Goal: Task Accomplishment & Management: Manage account settings

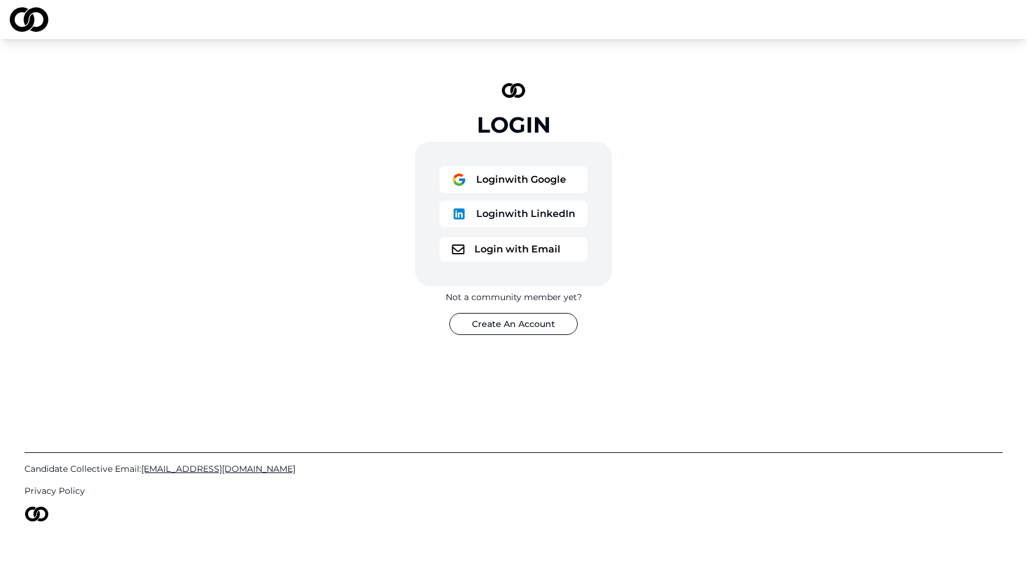
click at [485, 253] on button "Login with Email" at bounding box center [514, 249] width 148 height 24
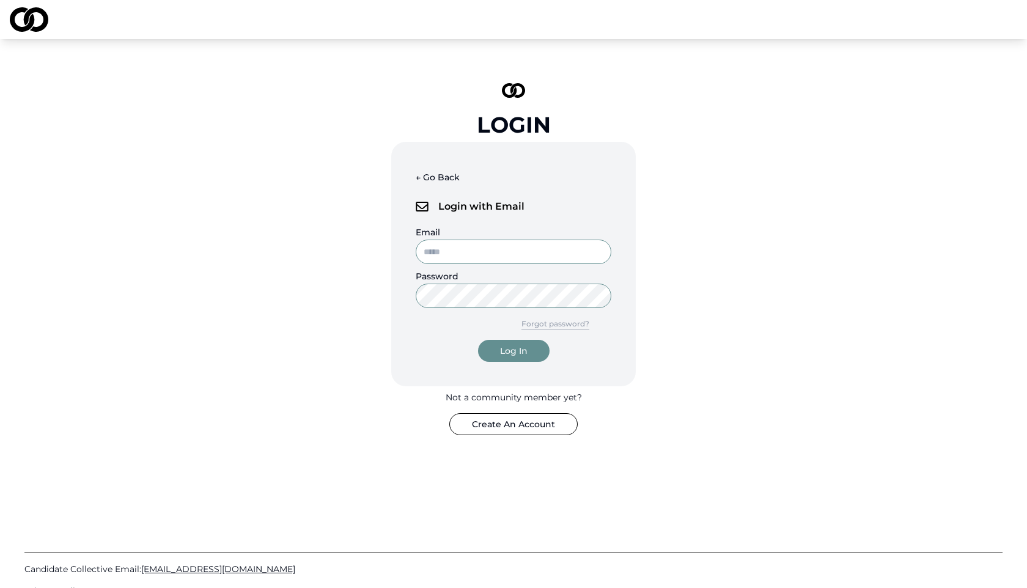
click at [452, 249] on input "Email" at bounding box center [514, 252] width 196 height 24
type input "**********"
click at [512, 347] on div "Log In" at bounding box center [514, 351] width 28 height 12
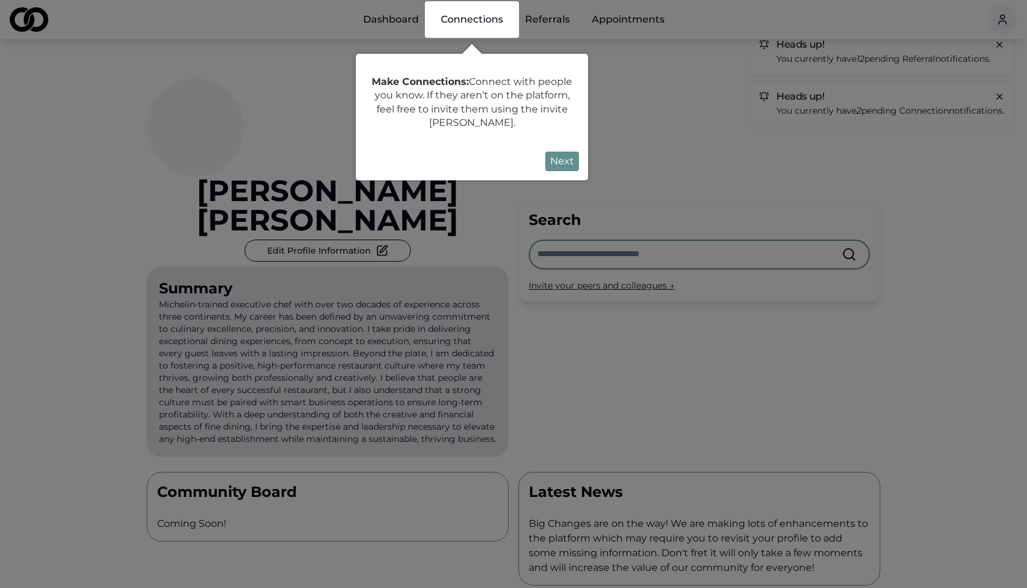
click at [563, 166] on button "Next" at bounding box center [562, 162] width 34 height 20
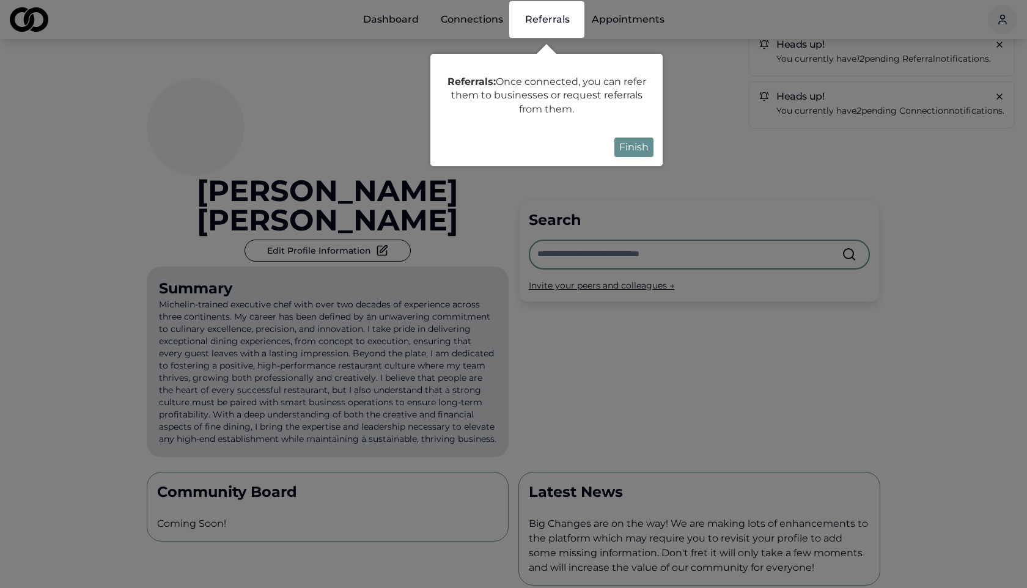
click at [629, 150] on button "Finish" at bounding box center [634, 148] width 39 height 20
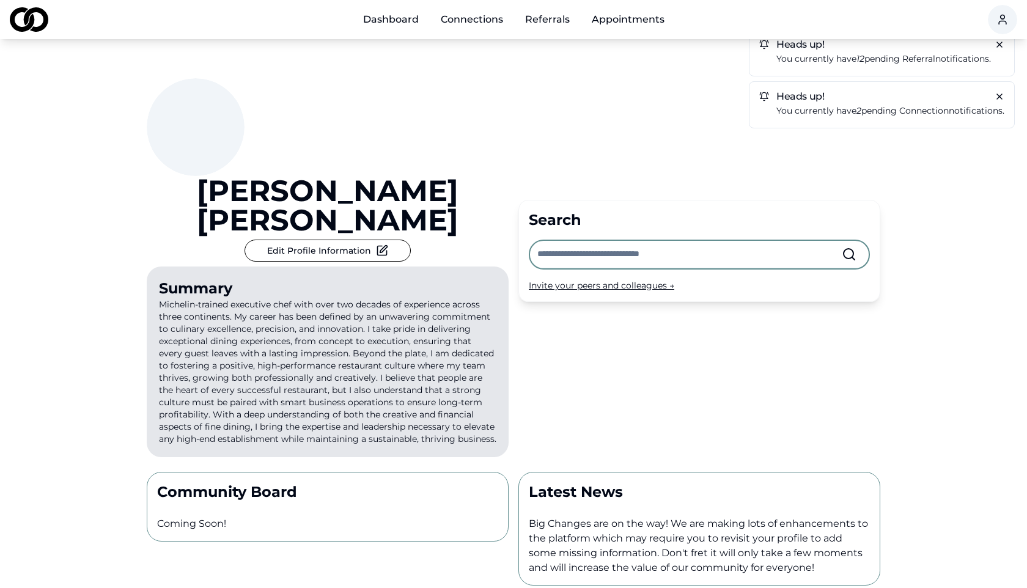
click at [794, 63] on p "You currently have 12 pending referral notifications." at bounding box center [891, 59] width 228 height 14
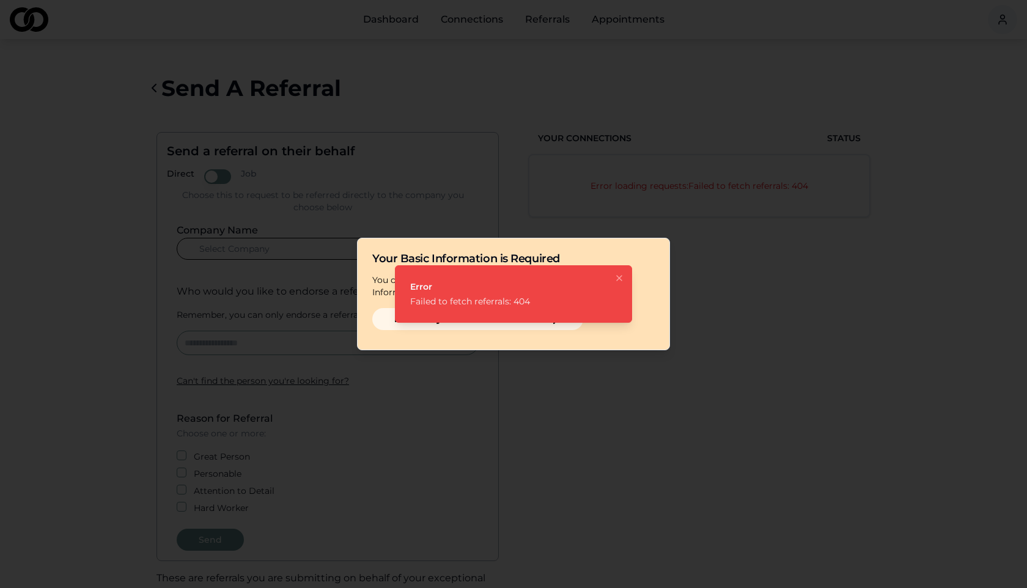
click at [623, 278] on icon "Notifications (F8)" at bounding box center [620, 278] width 10 height 10
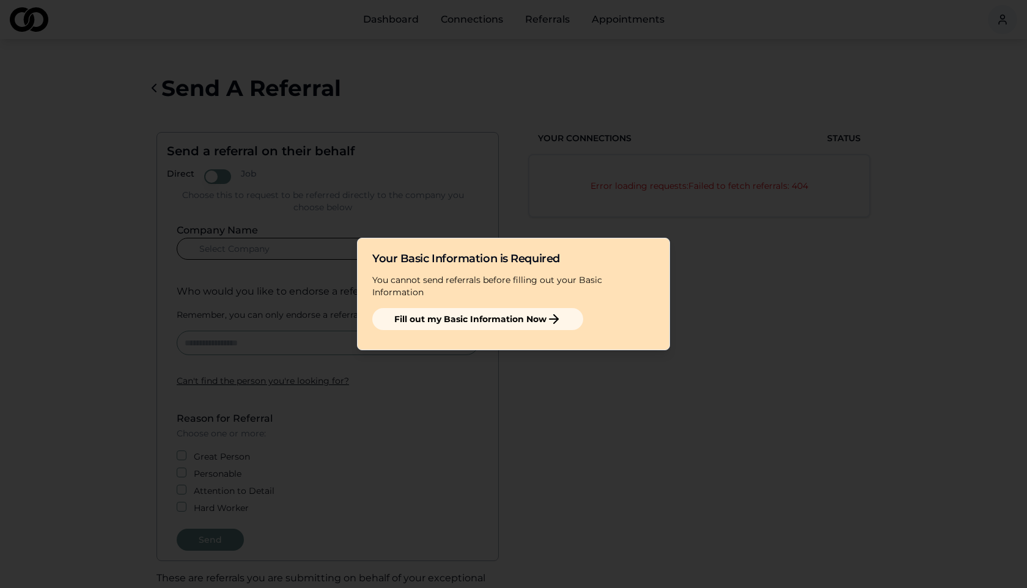
click at [450, 23] on div at bounding box center [513, 294] width 1027 height 588
click at [482, 309] on button "Fill out my Basic Information Now" at bounding box center [477, 319] width 211 height 22
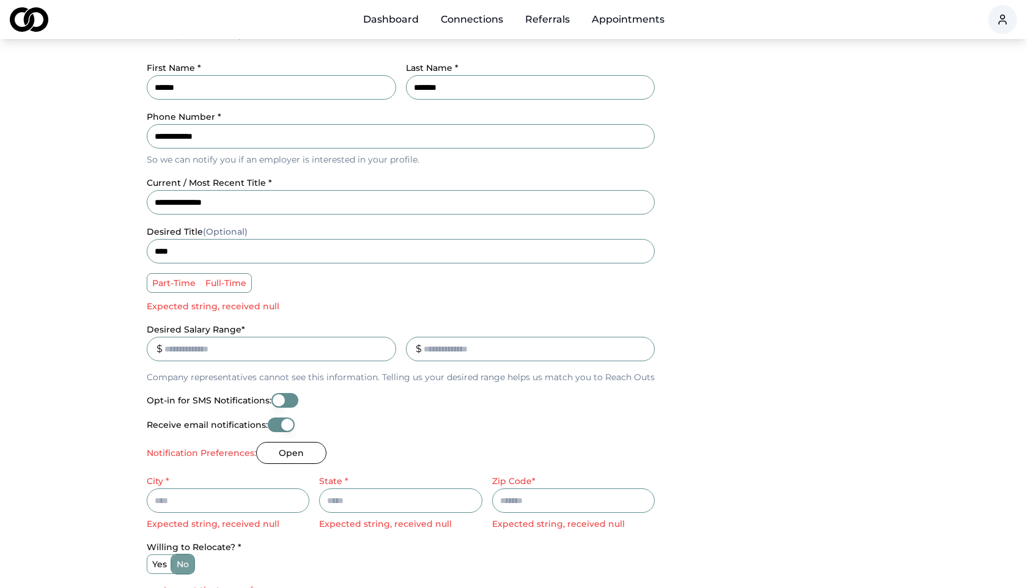
scroll to position [188, 0]
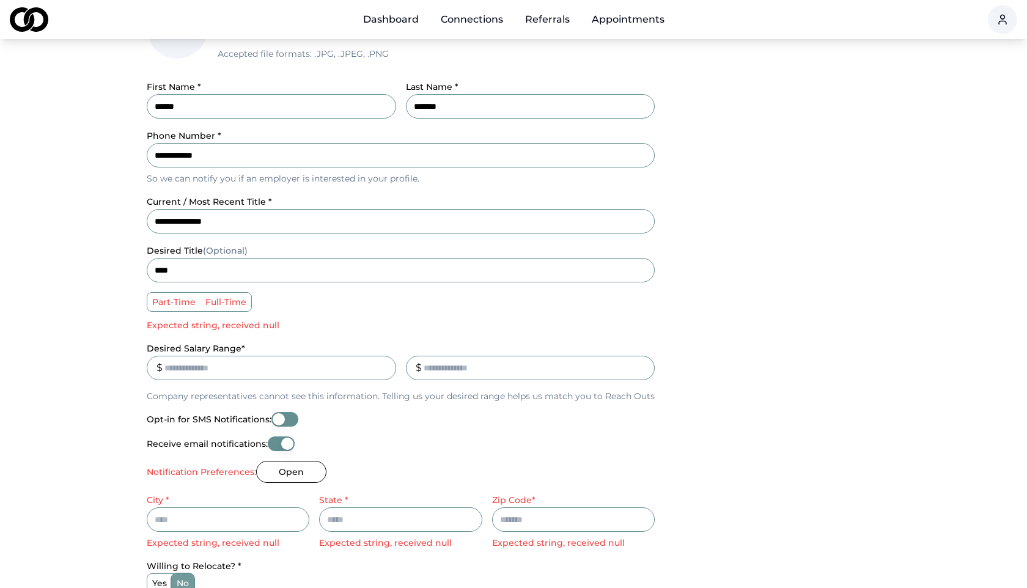
click at [188, 324] on p "Expected string, received null" at bounding box center [401, 325] width 508 height 12
click at [194, 303] on label "part-time" at bounding box center [173, 302] width 53 height 18
click at [157, 303] on button "part-time" at bounding box center [152, 302] width 10 height 10
click at [222, 304] on label "full-time" at bounding box center [226, 302] width 51 height 18
click at [210, 304] on button "full-time" at bounding box center [205, 302] width 10 height 10
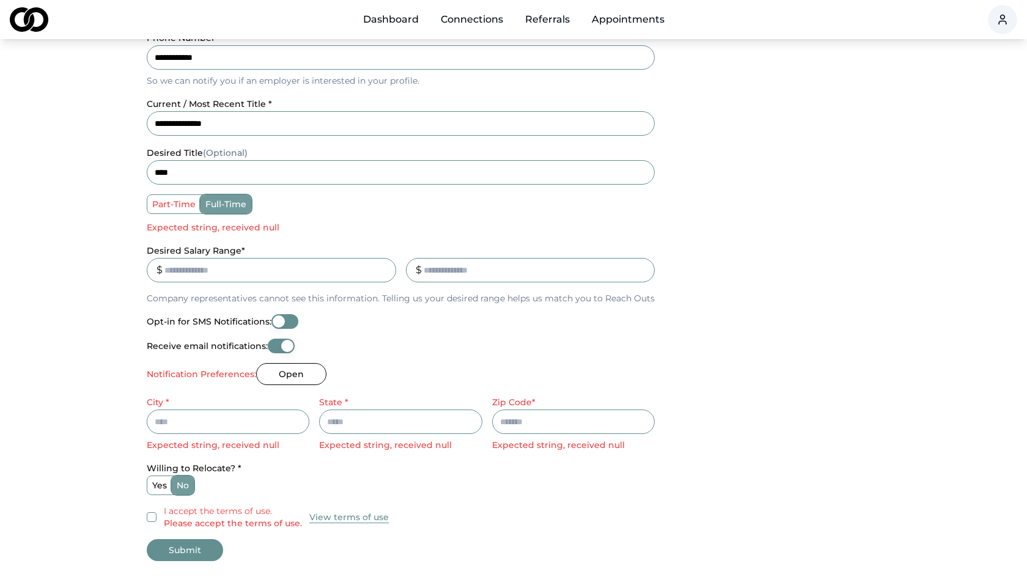
scroll to position [288, 0]
click at [233, 419] on input "City *" at bounding box center [228, 420] width 163 height 24
type input "********"
type input "**"
type input "*****"
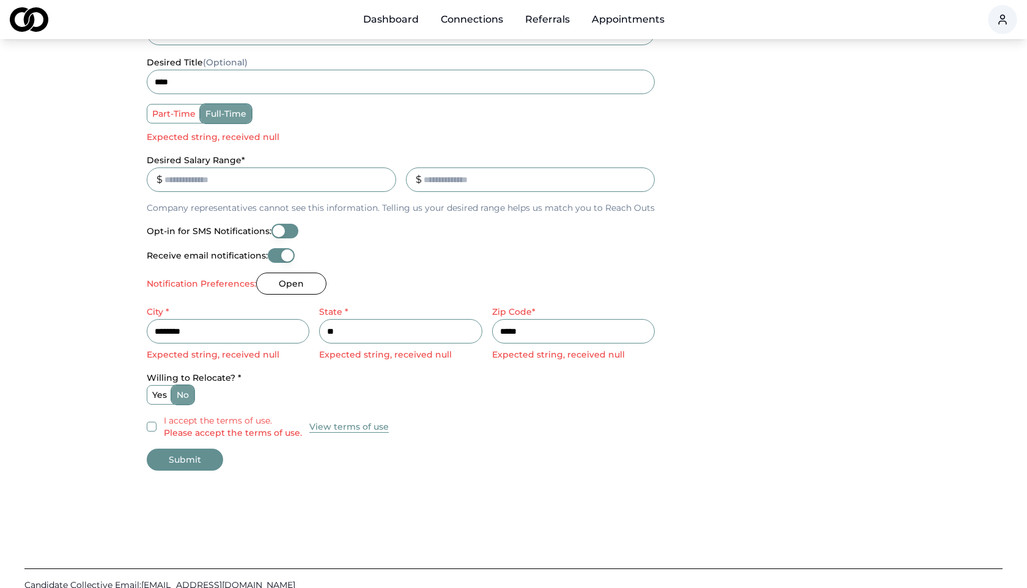
scroll to position [383, 0]
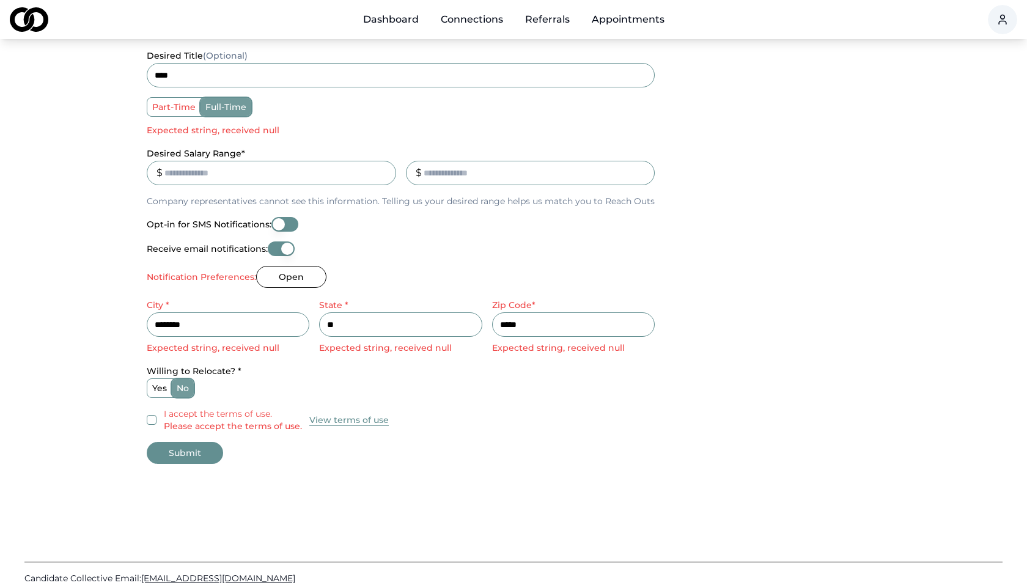
click at [157, 390] on label "yes" at bounding box center [159, 388] width 24 height 18
click at [157, 390] on button "yes" at bounding box center [152, 388] width 10 height 10
click at [151, 423] on button "I accept the terms of use. Please accept the terms of use." at bounding box center [152, 420] width 10 height 10
click at [182, 453] on button "Submit" at bounding box center [185, 453] width 76 height 22
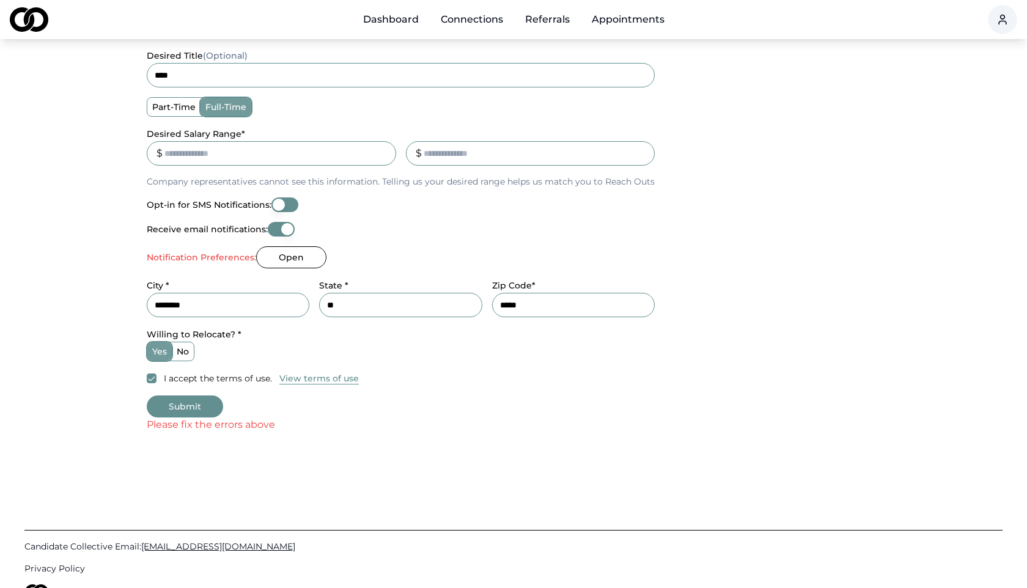
click at [276, 260] on button "Open" at bounding box center [291, 257] width 70 height 22
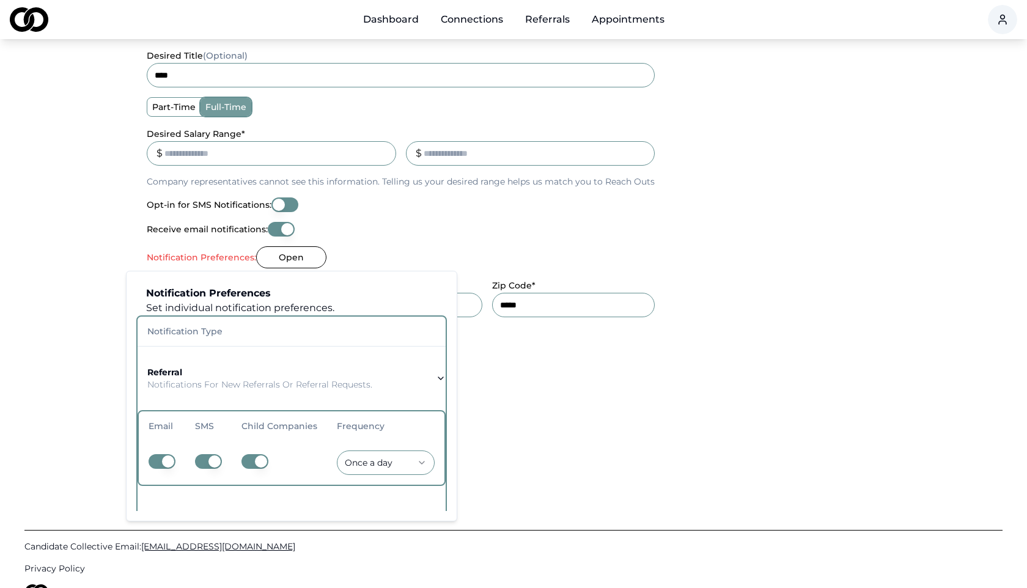
click at [438, 375] on icon "button" at bounding box center [441, 379] width 10 height 10
click at [436, 377] on icon "button" at bounding box center [441, 379] width 10 height 10
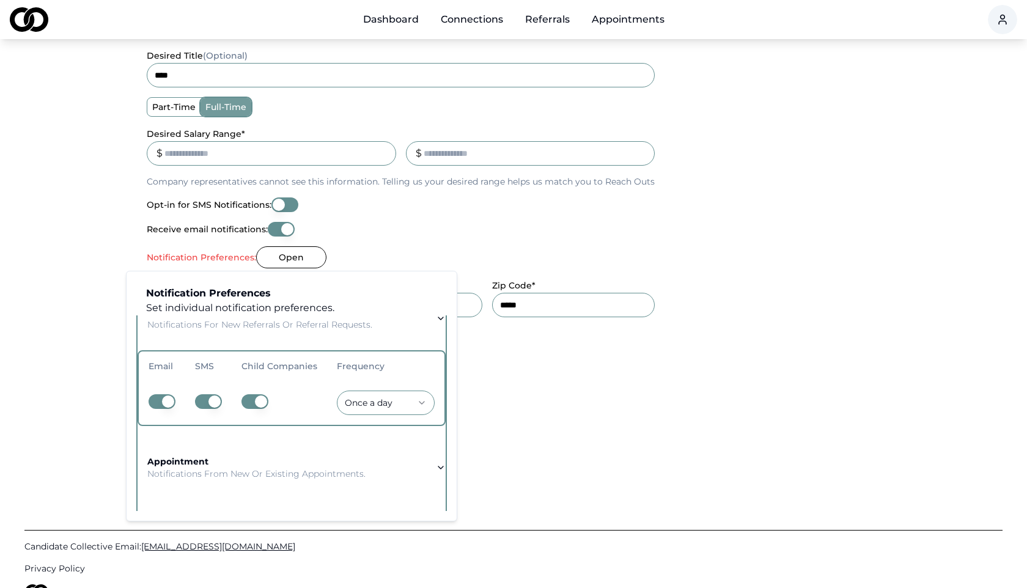
scroll to position [59, 0]
click at [209, 401] on button "button" at bounding box center [208, 402] width 27 height 15
click at [253, 397] on button "button" at bounding box center [255, 402] width 27 height 15
click at [260, 402] on button "button" at bounding box center [255, 402] width 27 height 15
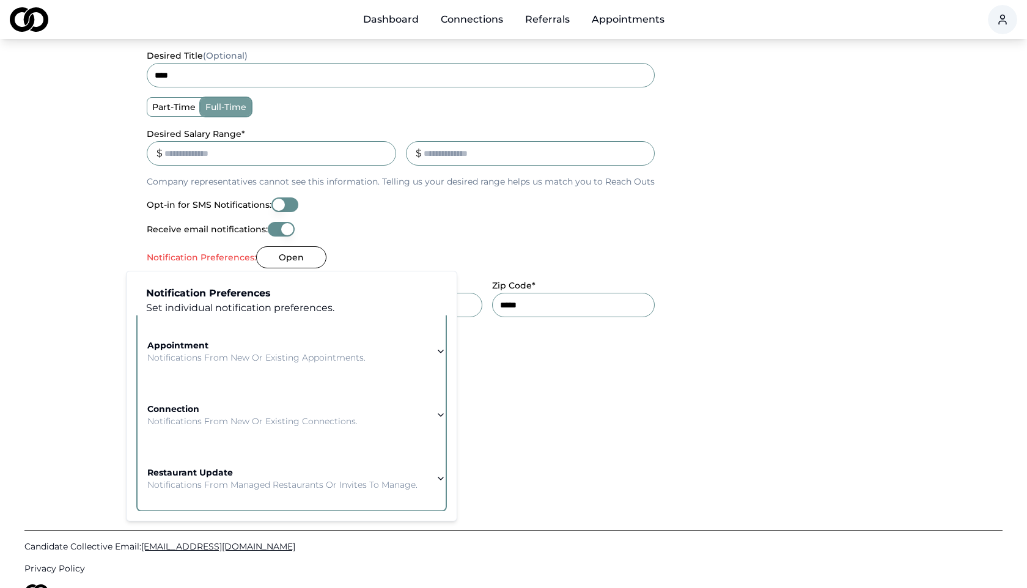
scroll to position [0, 0]
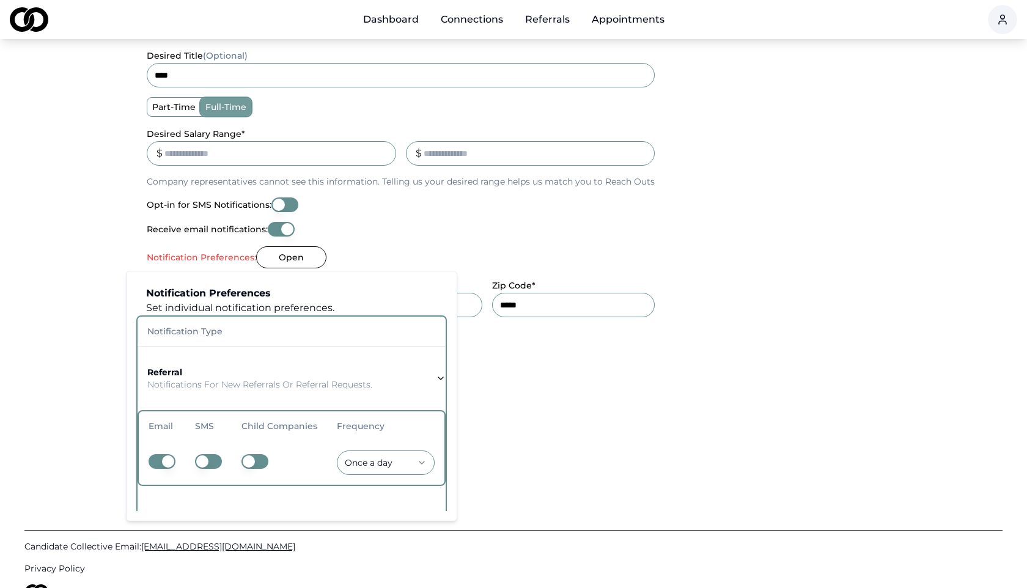
click at [232, 325] on th "Notification Type" at bounding box center [292, 331] width 308 height 29
click at [302, 321] on th "Notification Type" at bounding box center [292, 331] width 308 height 29
click at [350, 255] on div "Notification Preferences: Open" at bounding box center [401, 257] width 508 height 22
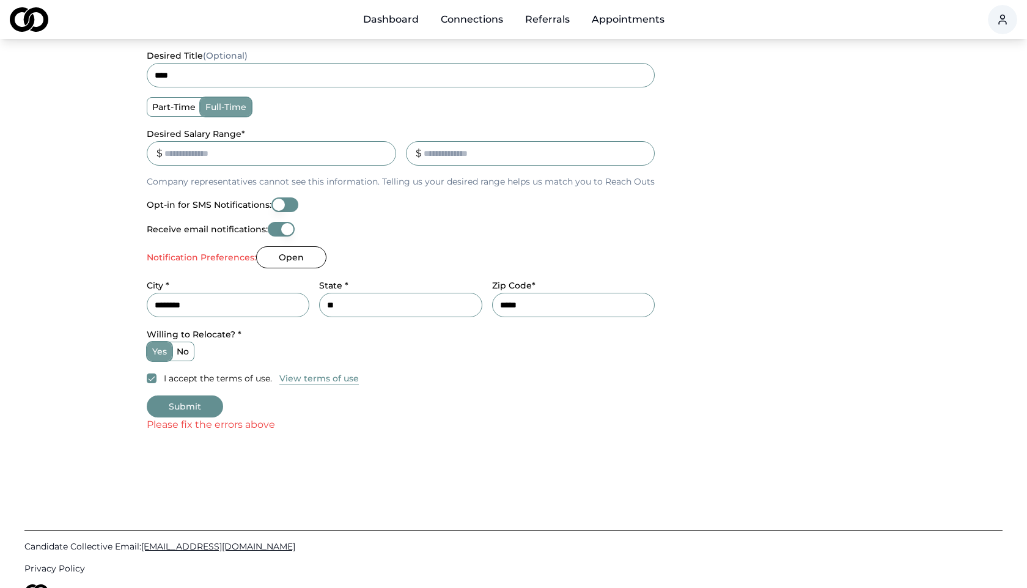
click at [185, 407] on button "Submit" at bounding box center [185, 407] width 76 height 22
click at [177, 404] on button "Submit" at bounding box center [185, 407] width 76 height 22
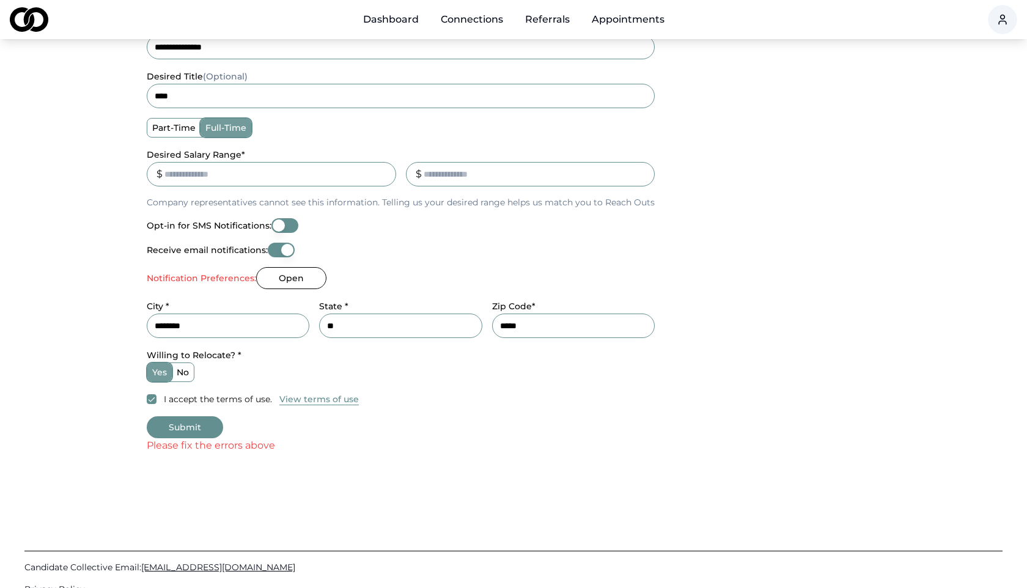
scroll to position [360, 0]
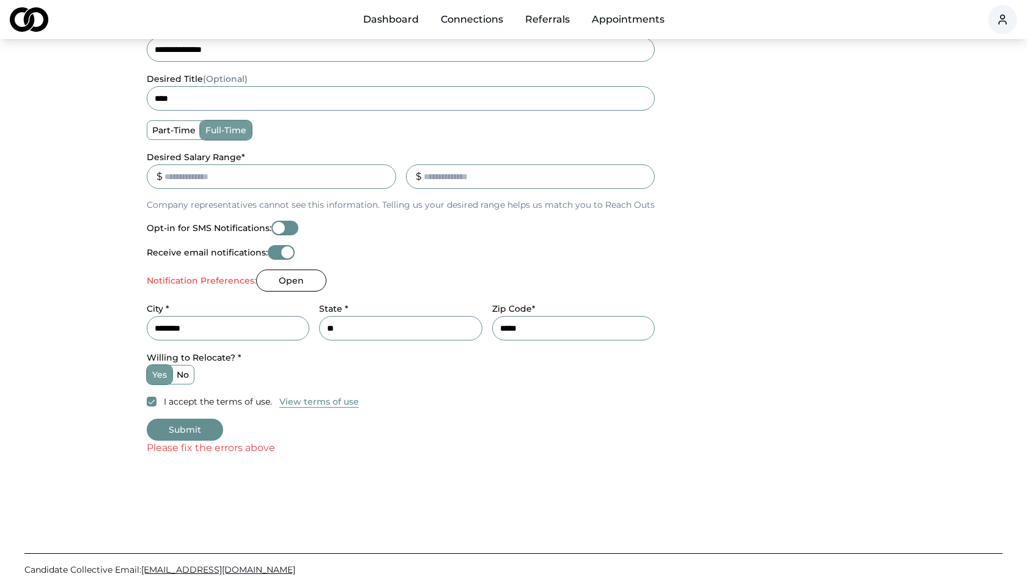
click at [292, 283] on button "Open" at bounding box center [291, 281] width 70 height 22
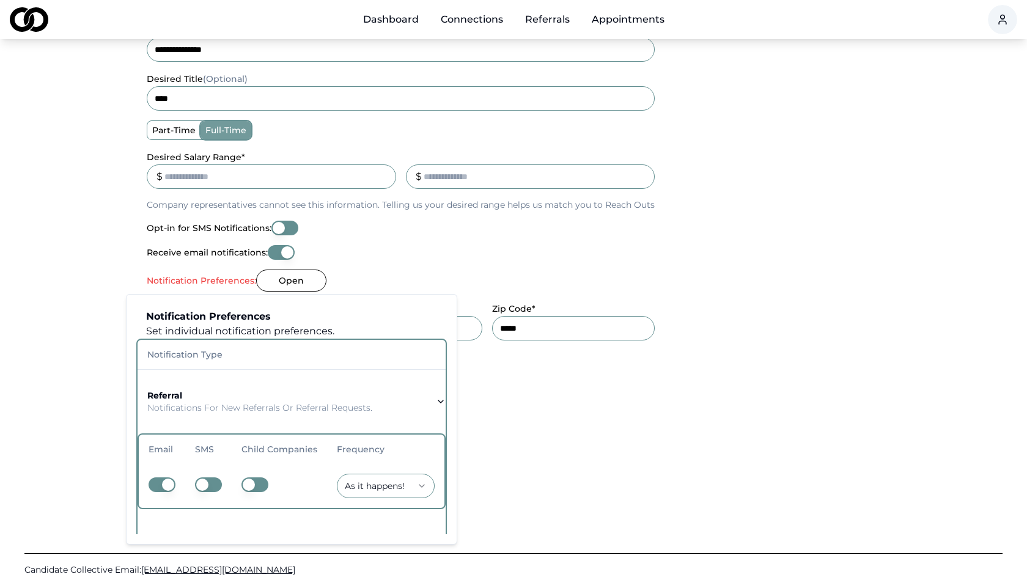
click at [237, 405] on p "Notifications for new referrals or referral requests." at bounding box center [259, 408] width 225 height 12
click at [160, 396] on strong "referral" at bounding box center [164, 395] width 35 height 11
click at [438, 399] on icon "button" at bounding box center [441, 402] width 10 height 10
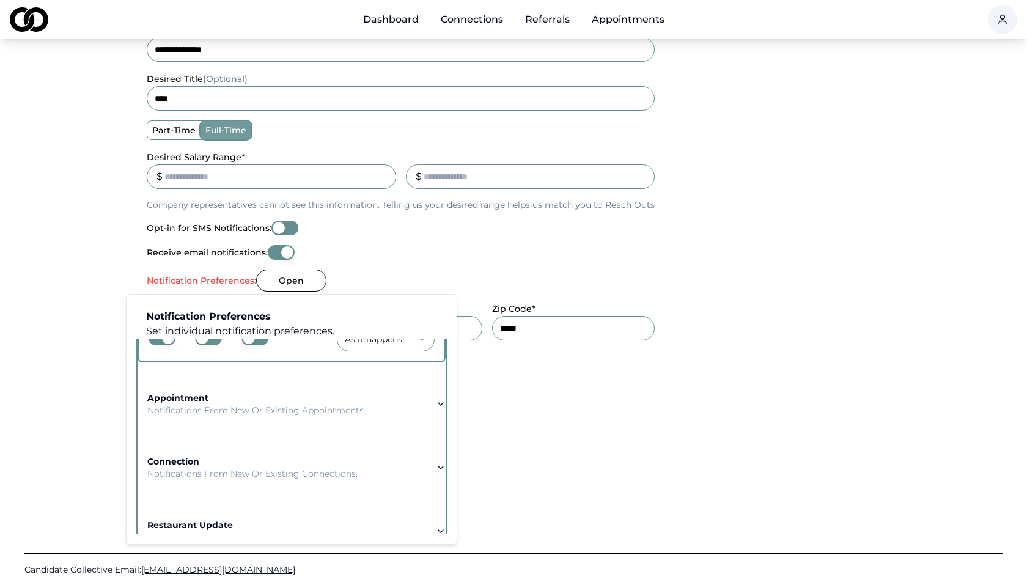
scroll to position [176, 0]
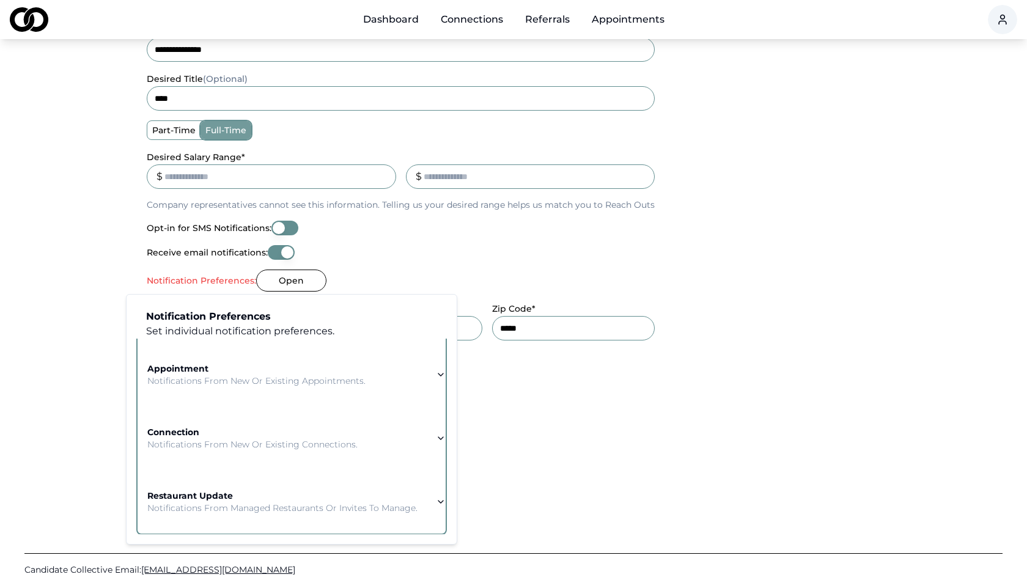
click at [440, 371] on icon "button" at bounding box center [441, 375] width 10 height 10
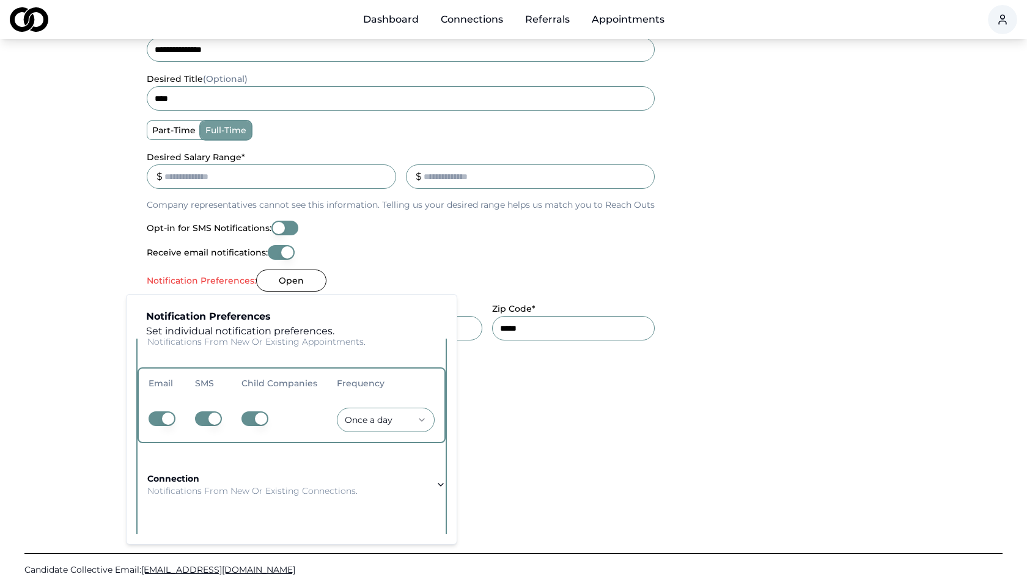
scroll to position [129, 0]
click at [209, 423] on button "button" at bounding box center [208, 419] width 27 height 15
click at [258, 419] on button "button" at bounding box center [255, 419] width 27 height 15
click at [260, 418] on button "button" at bounding box center [255, 419] width 27 height 15
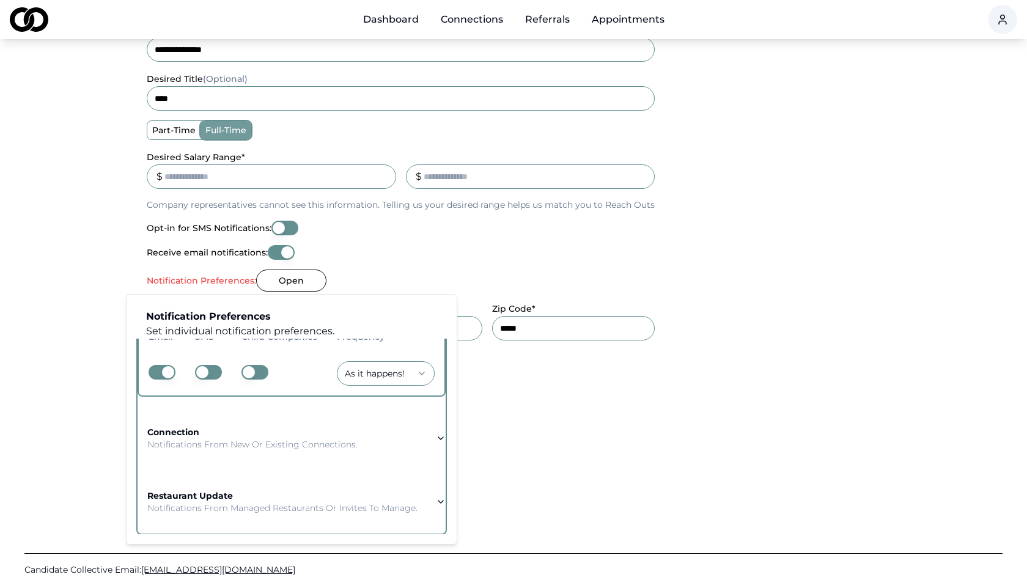
scroll to position [175, 0]
click at [436, 437] on icon "button" at bounding box center [441, 440] width 10 height 10
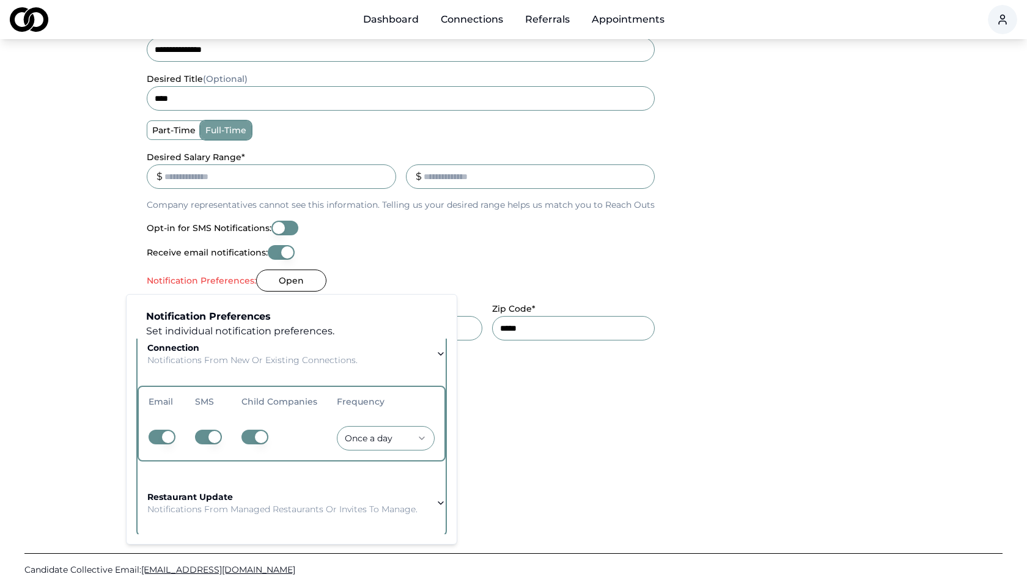
click at [214, 436] on button "button" at bounding box center [208, 437] width 27 height 15
click at [261, 438] on button "button" at bounding box center [255, 437] width 27 height 15
click at [258, 436] on button "button" at bounding box center [255, 437] width 27 height 15
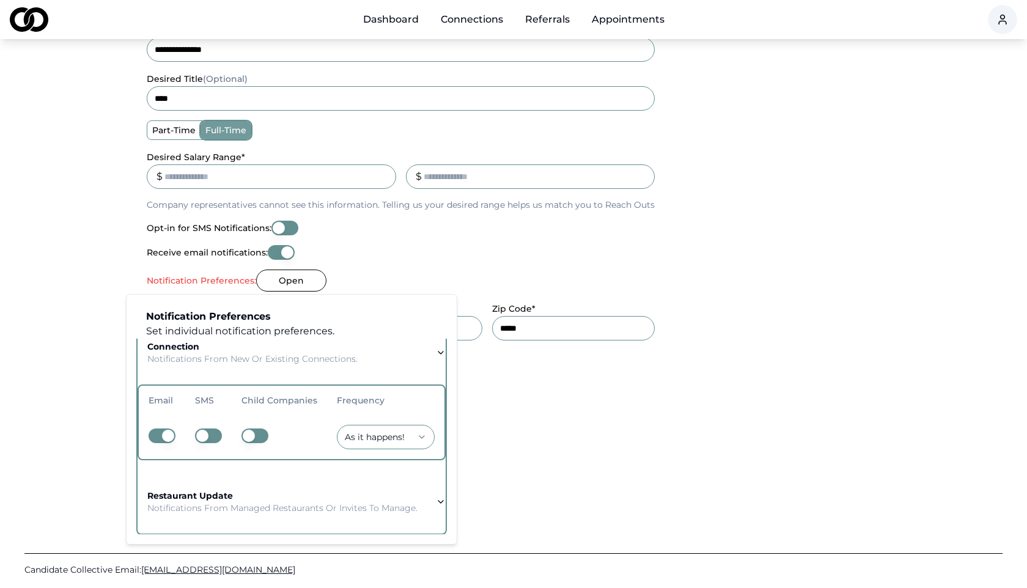
click at [438, 500] on icon "button" at bounding box center [441, 502] width 10 height 10
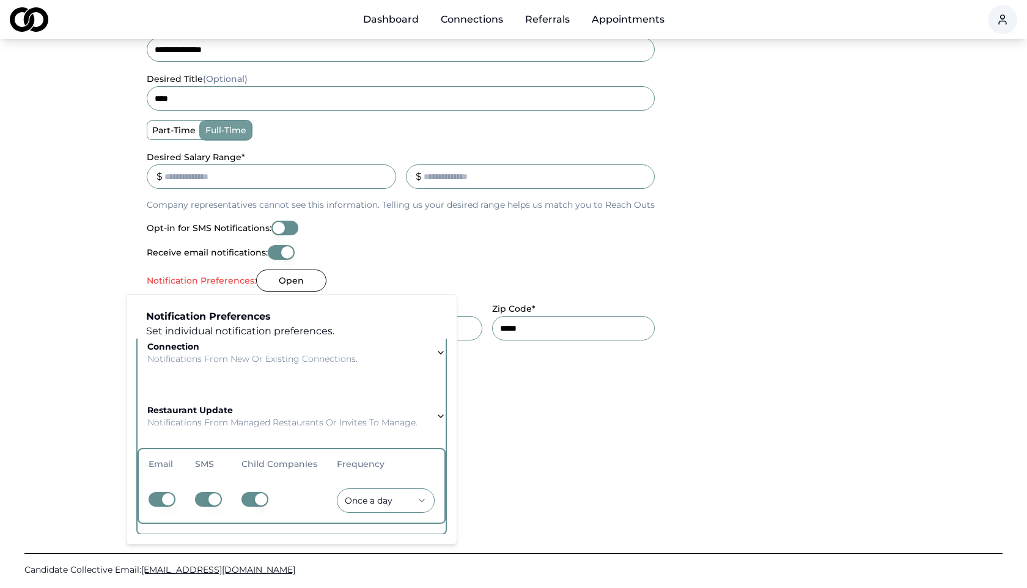
click at [209, 499] on button "button" at bounding box center [208, 499] width 27 height 15
click at [264, 501] on button "button" at bounding box center [255, 499] width 27 height 15
click at [250, 500] on button "button" at bounding box center [255, 499] width 27 height 15
click at [371, 382] on button "connection Notifications from new or existing connections." at bounding box center [292, 353] width 308 height 64
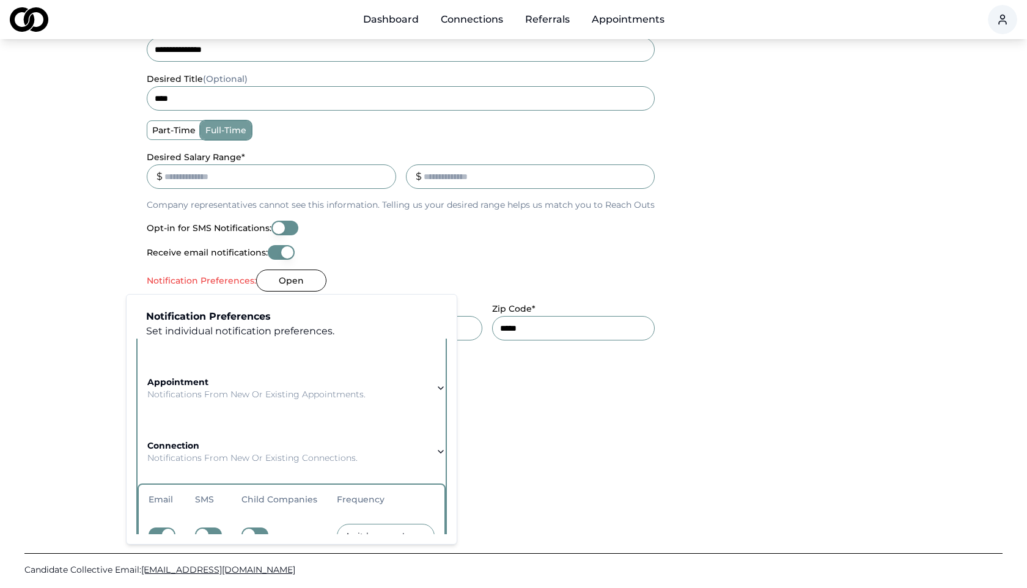
scroll to position [75, 0]
click at [390, 386] on button "appointment Notifications from new or existing appointments." at bounding box center [292, 390] width 308 height 64
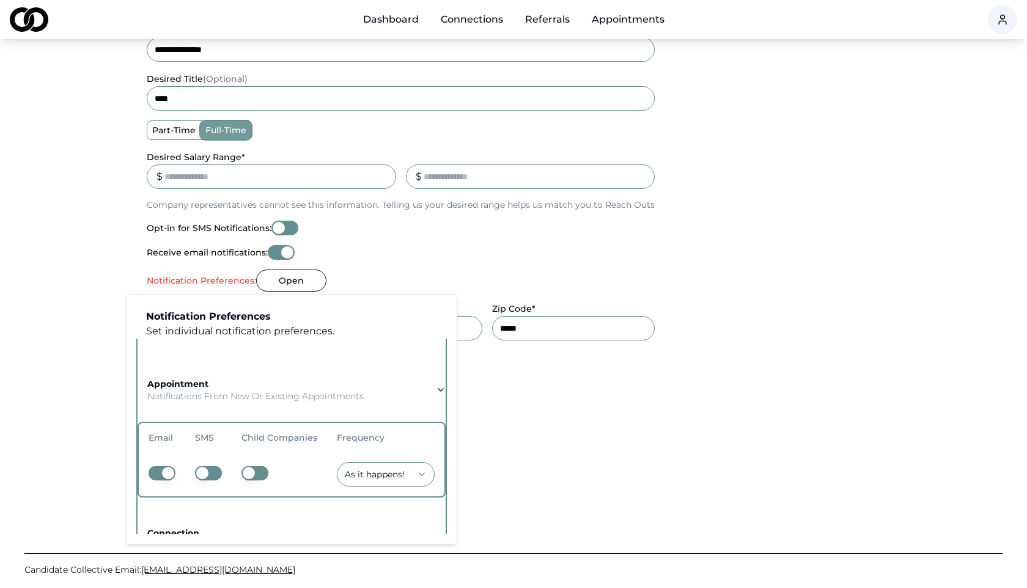
click at [374, 377] on button "appointment Notifications from new or existing appointments." at bounding box center [292, 390] width 308 height 64
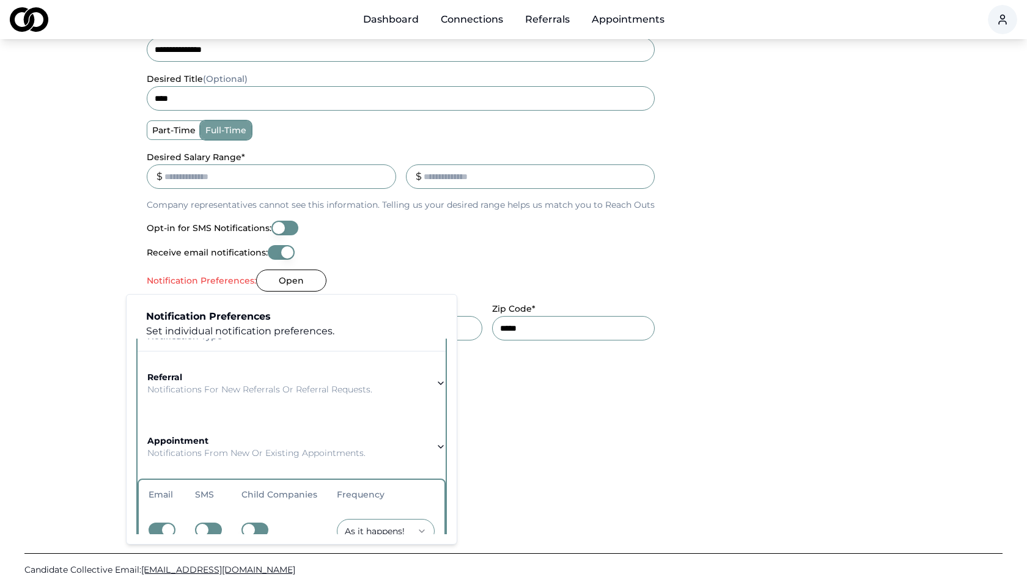
scroll to position [0, 0]
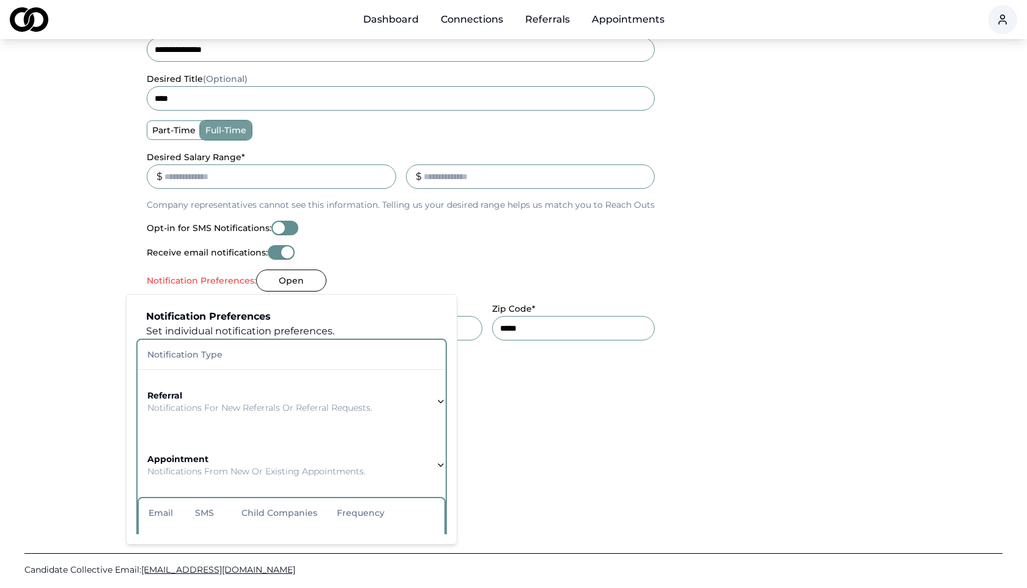
click at [408, 401] on button "referral Notifications for new referrals or referral requests." at bounding box center [292, 402] width 308 height 64
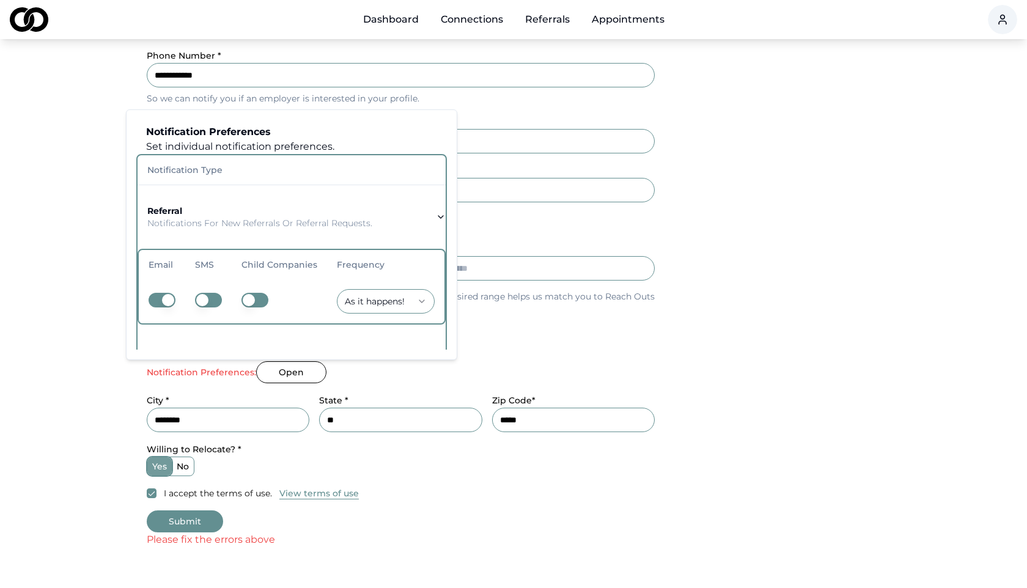
scroll to position [264, 0]
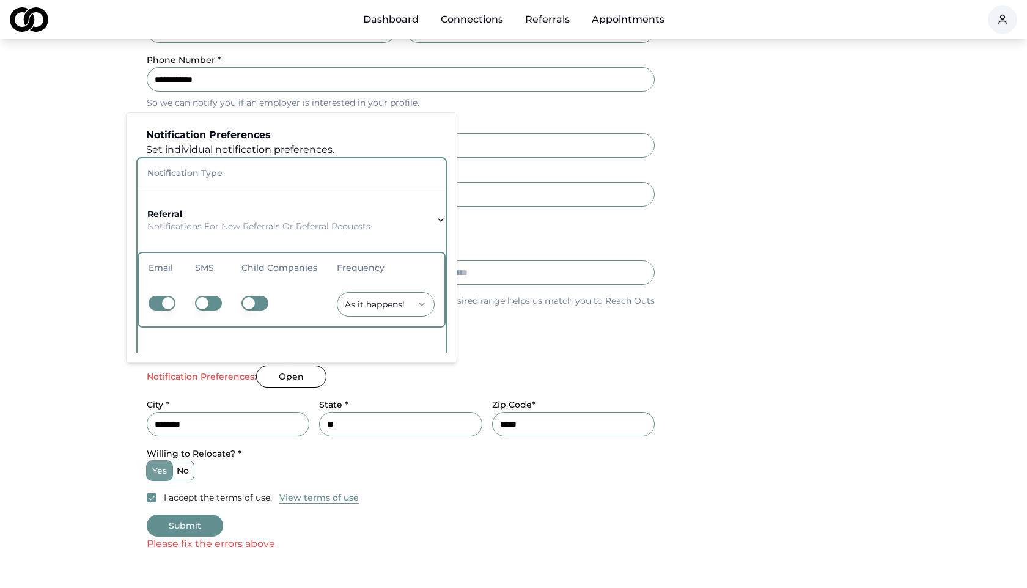
click at [188, 530] on button "Submit" at bounding box center [185, 526] width 76 height 22
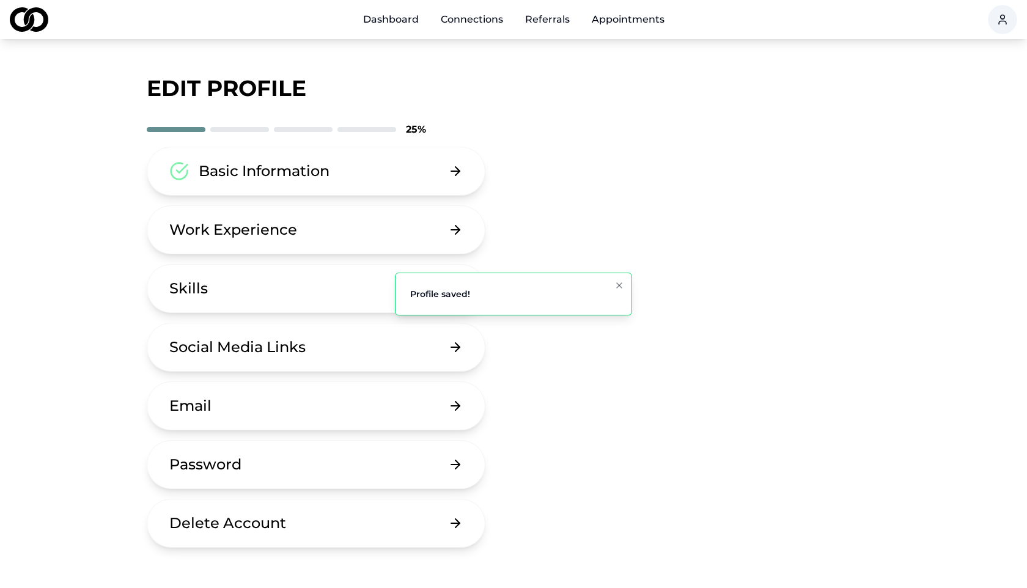
click at [265, 227] on div "Work Experience" at bounding box center [233, 230] width 128 height 20
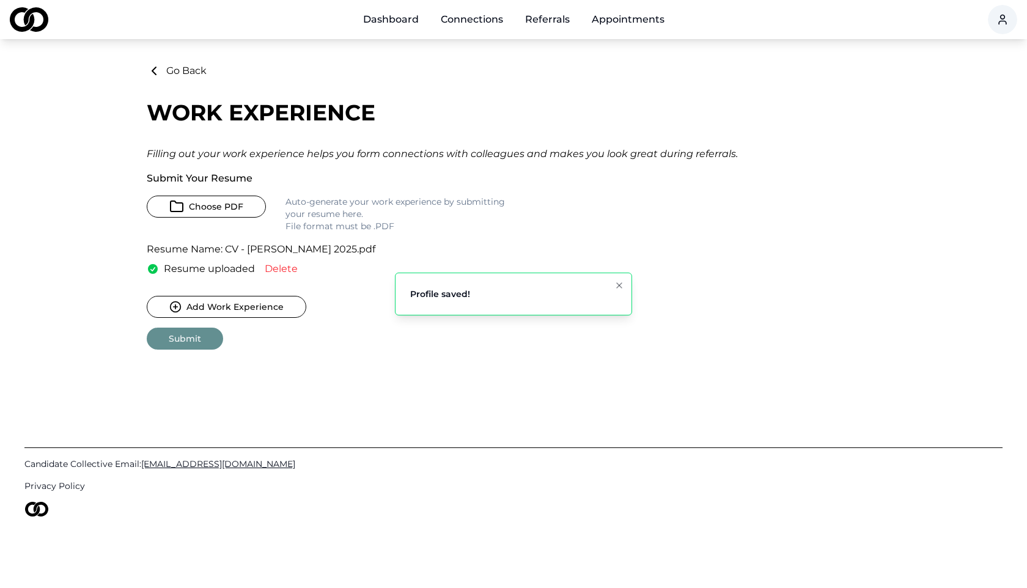
click at [150, 270] on icon at bounding box center [153, 269] width 10 height 10
click at [194, 276] on span "Resume uploaded" at bounding box center [209, 269] width 91 height 15
click at [205, 267] on span "Resume uploaded" at bounding box center [209, 269] width 91 height 15
click at [224, 247] on p "Resume Name: CV - [PERSON_NAME] 2025.pdf" at bounding box center [261, 249] width 229 height 15
click at [159, 71] on icon at bounding box center [154, 71] width 15 height 15
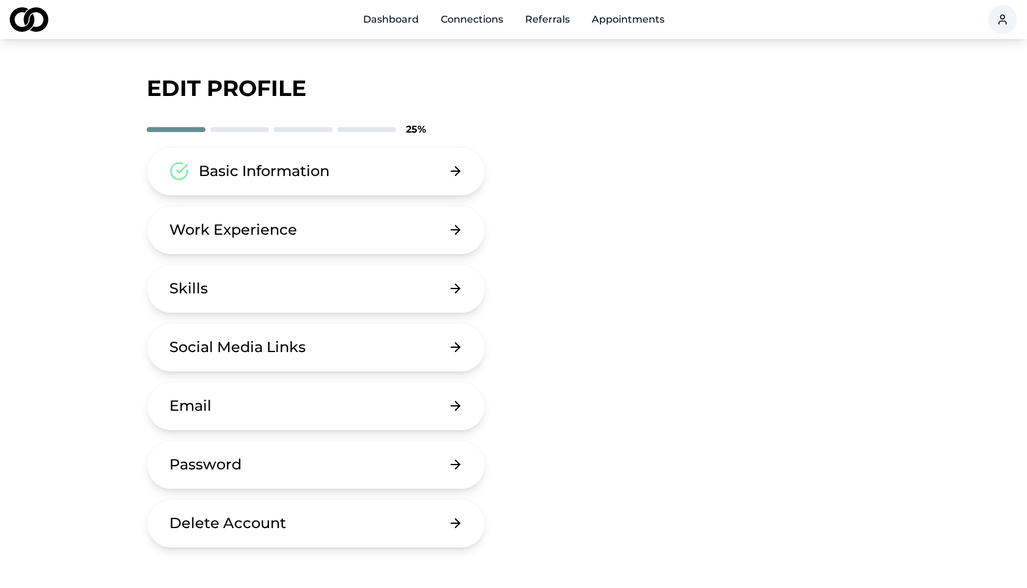
click at [303, 229] on button "Work Experience" at bounding box center [316, 229] width 339 height 49
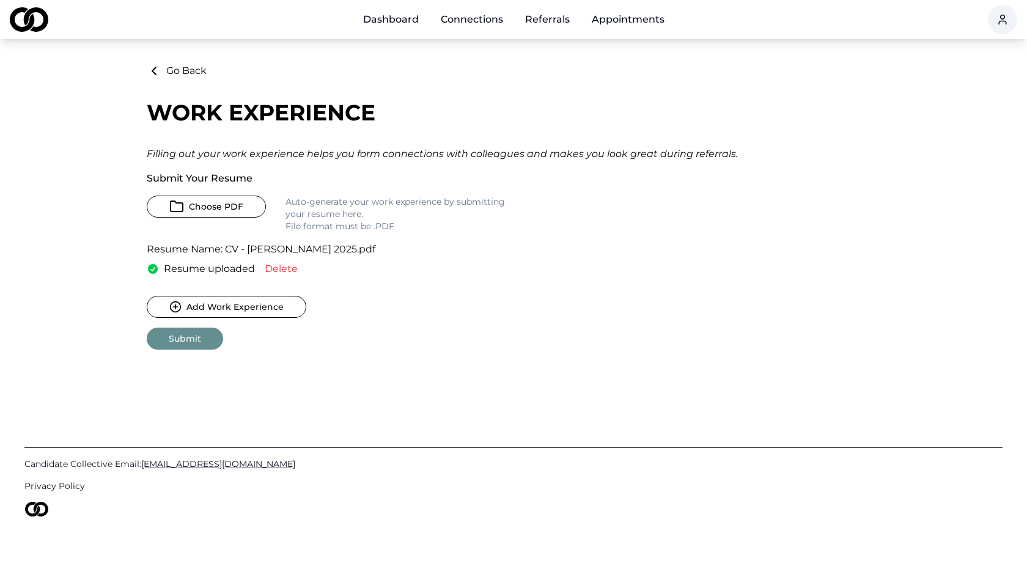
click at [182, 342] on button "Submit" at bounding box center [185, 339] width 76 height 22
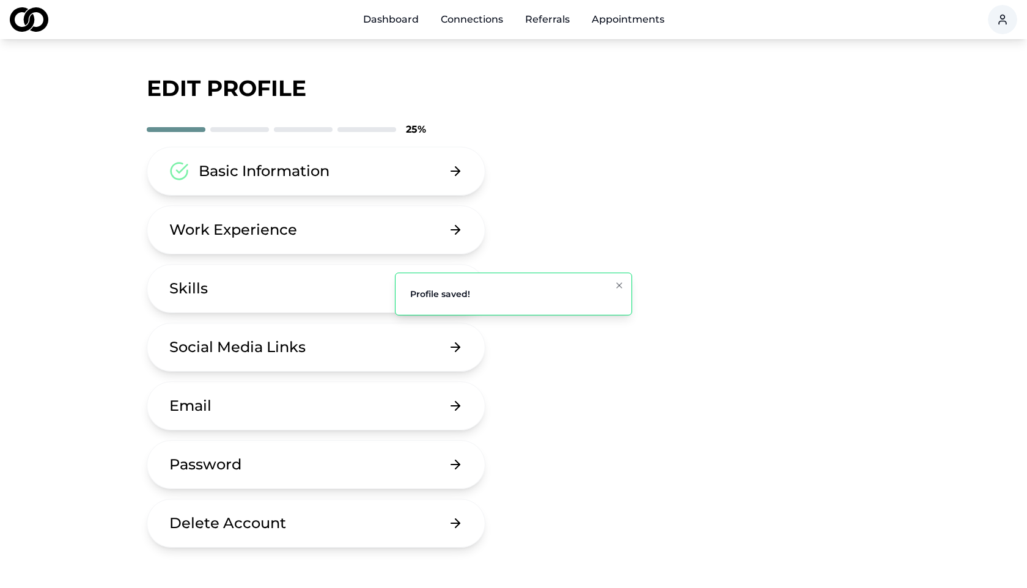
click at [303, 288] on button "Skills" at bounding box center [316, 288] width 339 height 49
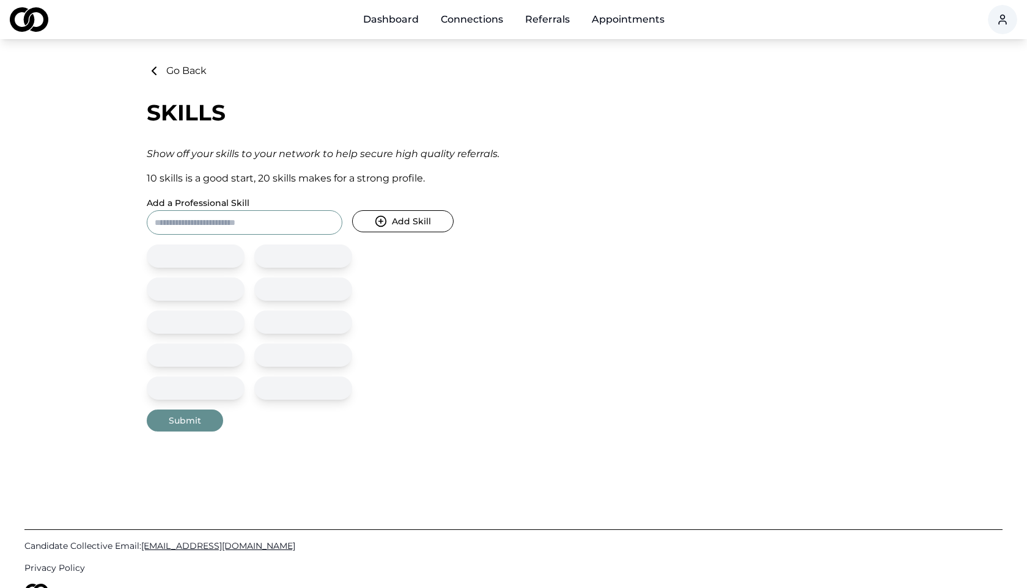
click at [259, 222] on input "Add a Professional Skill" at bounding box center [245, 222] width 196 height 24
click at [376, 222] on circle "submit" at bounding box center [381, 221] width 10 height 10
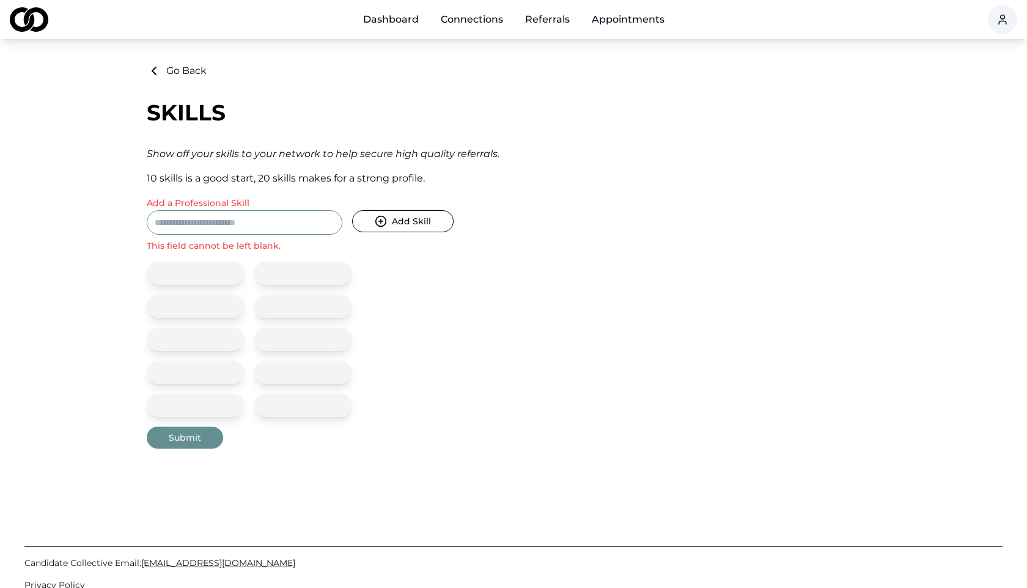
click at [209, 223] on input "Add a Professional Skill" at bounding box center [245, 222] width 196 height 24
click at [157, 68] on icon at bounding box center [154, 71] width 15 height 15
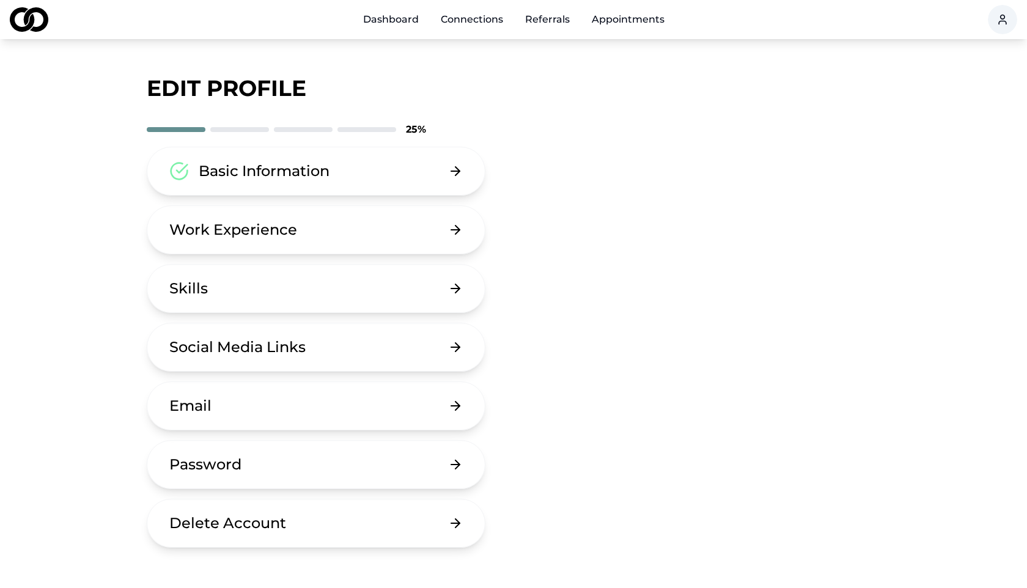
click at [275, 346] on div "Social Media Links" at bounding box center [237, 348] width 136 height 20
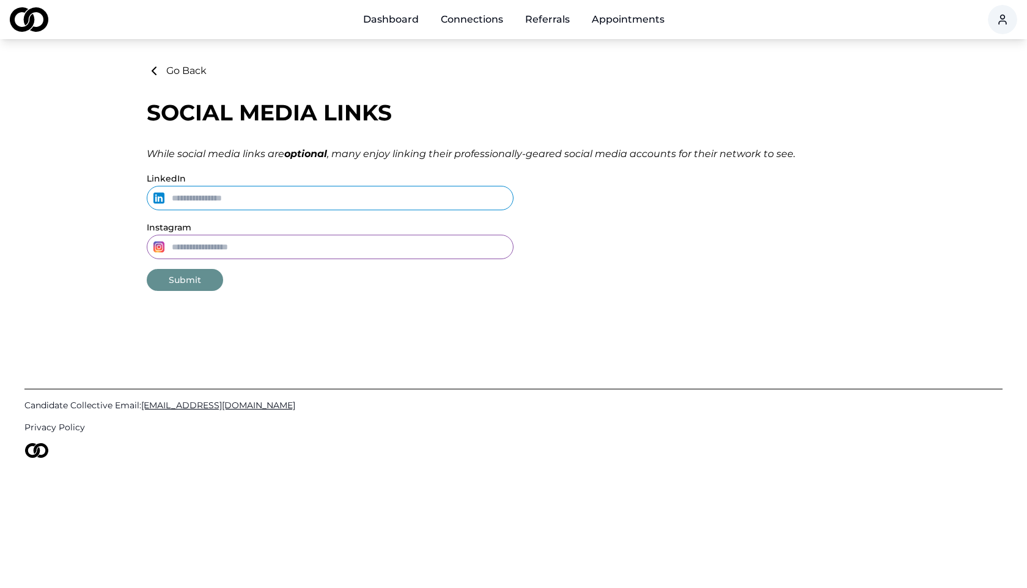
click at [226, 248] on input "Instagram" at bounding box center [330, 247] width 367 height 24
type input "*********"
click at [192, 198] on input "LinkedIn" at bounding box center [330, 198] width 367 height 24
click at [268, 196] on input "LinkedIn" at bounding box center [330, 198] width 367 height 24
paste input "**********"
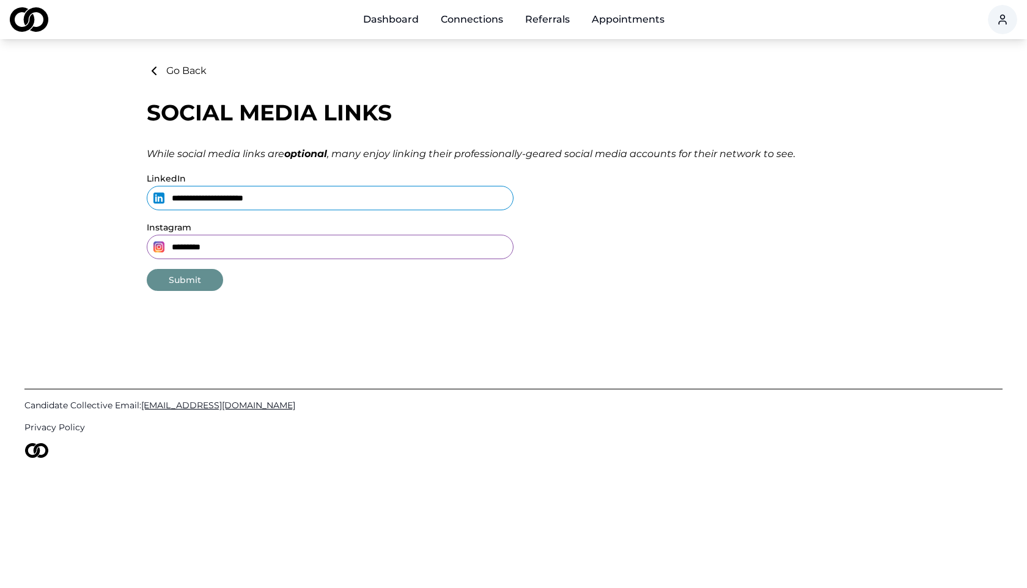
type input "**********"
click at [180, 284] on button "Submit" at bounding box center [185, 280] width 76 height 22
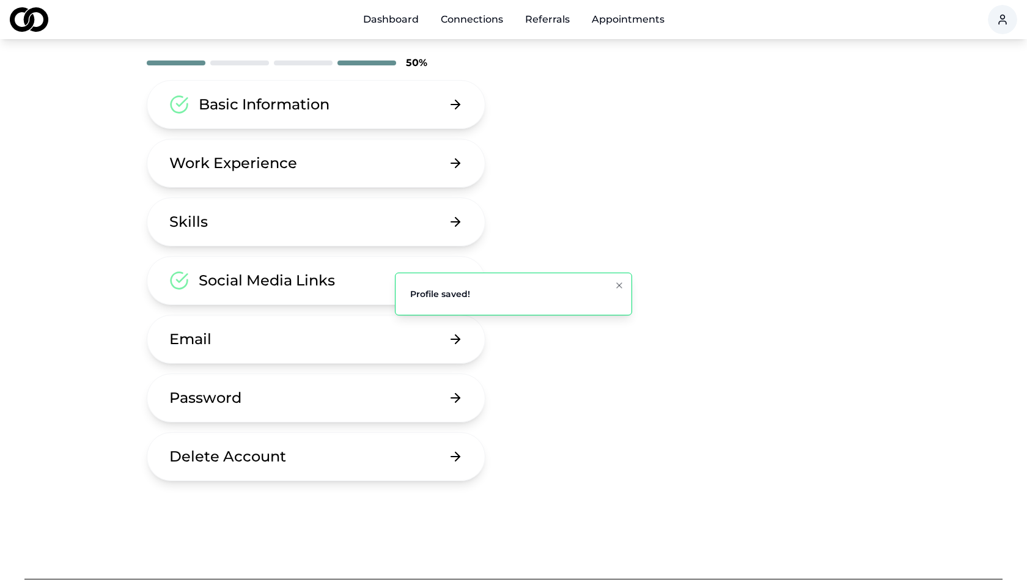
scroll to position [86, 0]
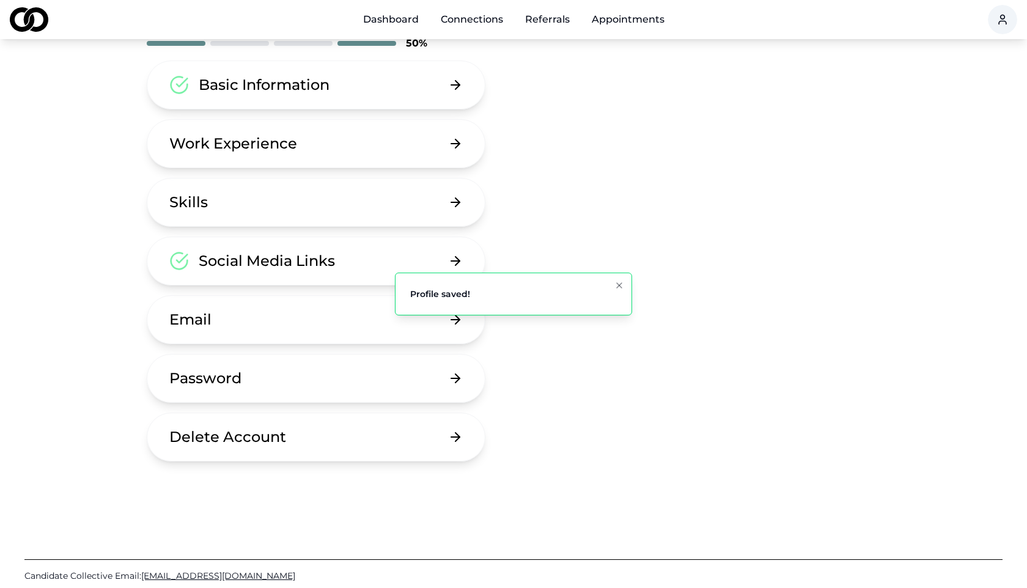
click at [217, 325] on button "Email" at bounding box center [316, 319] width 339 height 49
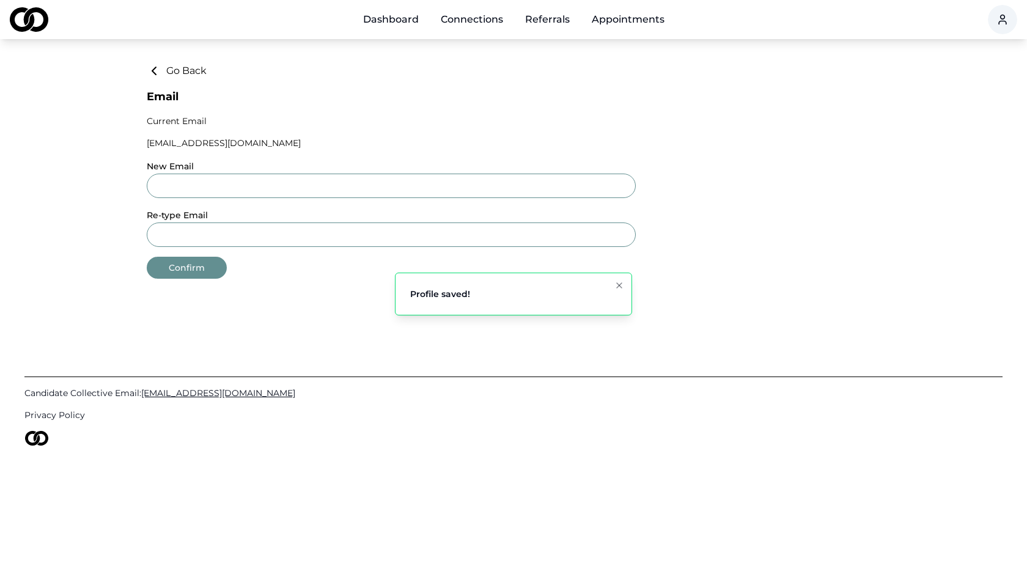
click at [175, 187] on input "New Email" at bounding box center [391, 186] width 489 height 24
type input "**********"
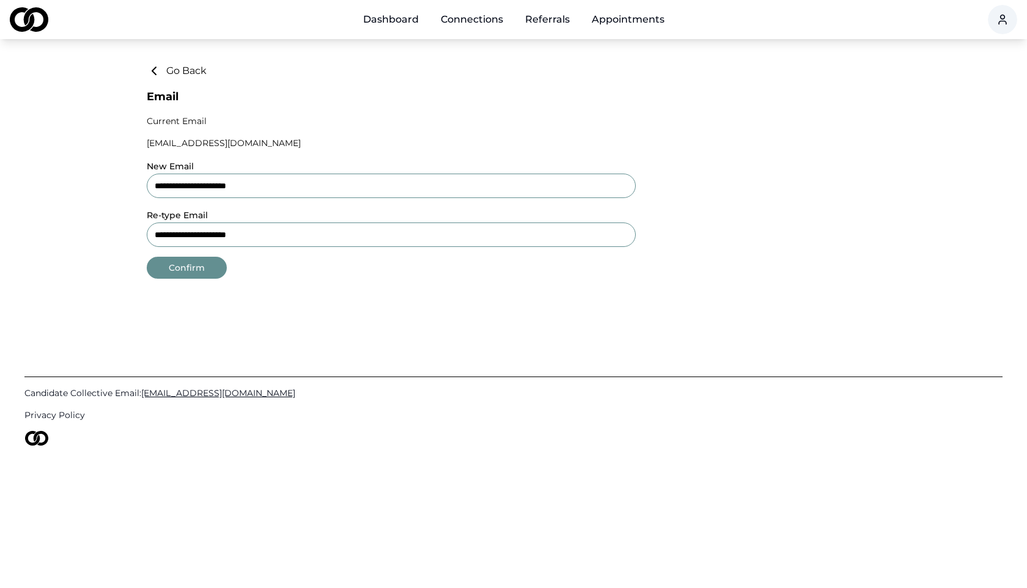
click at [182, 270] on button "Confirm" at bounding box center [187, 268] width 80 height 22
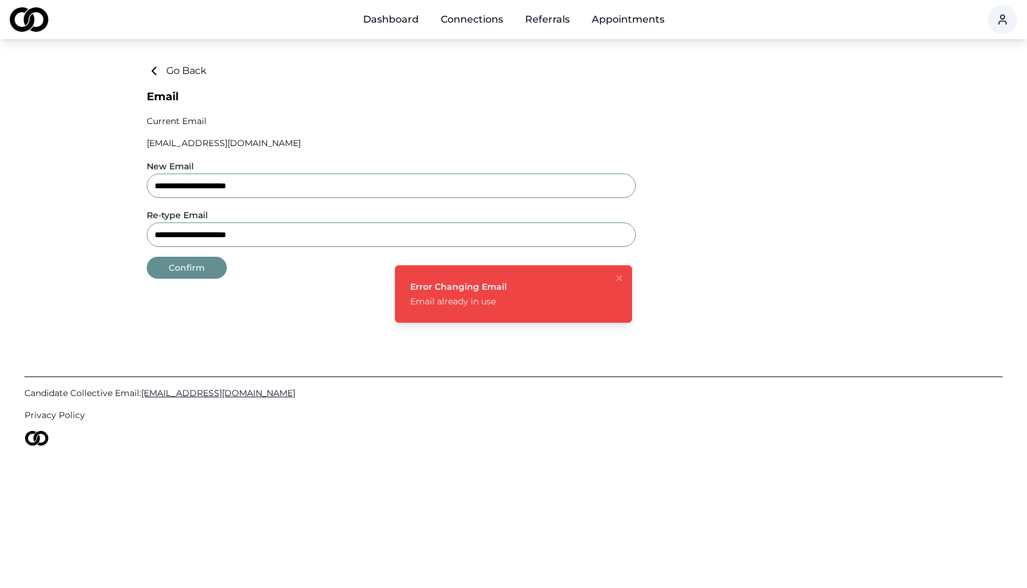
click at [172, 70] on button "Go Back" at bounding box center [177, 71] width 60 height 15
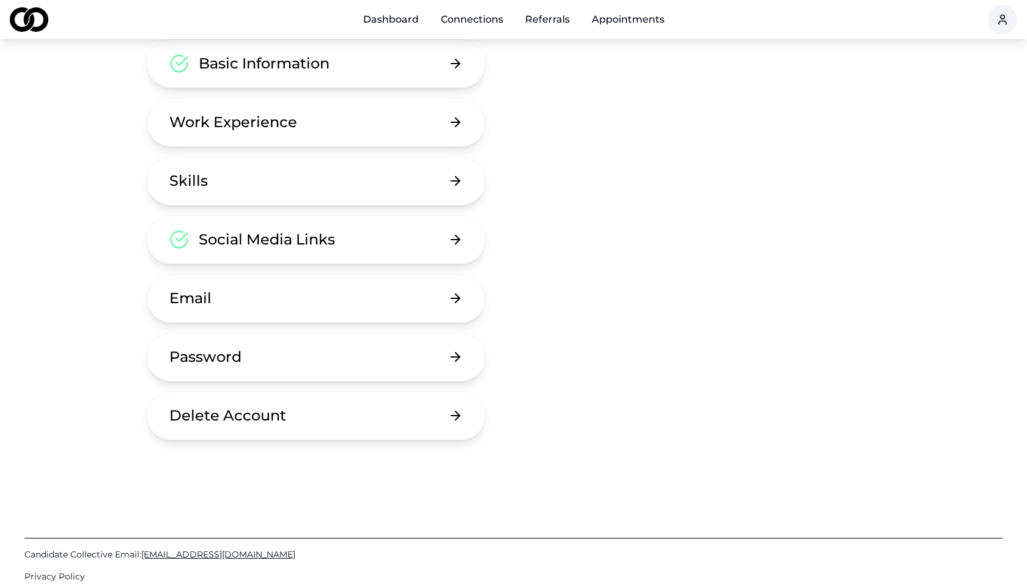
scroll to position [110, 0]
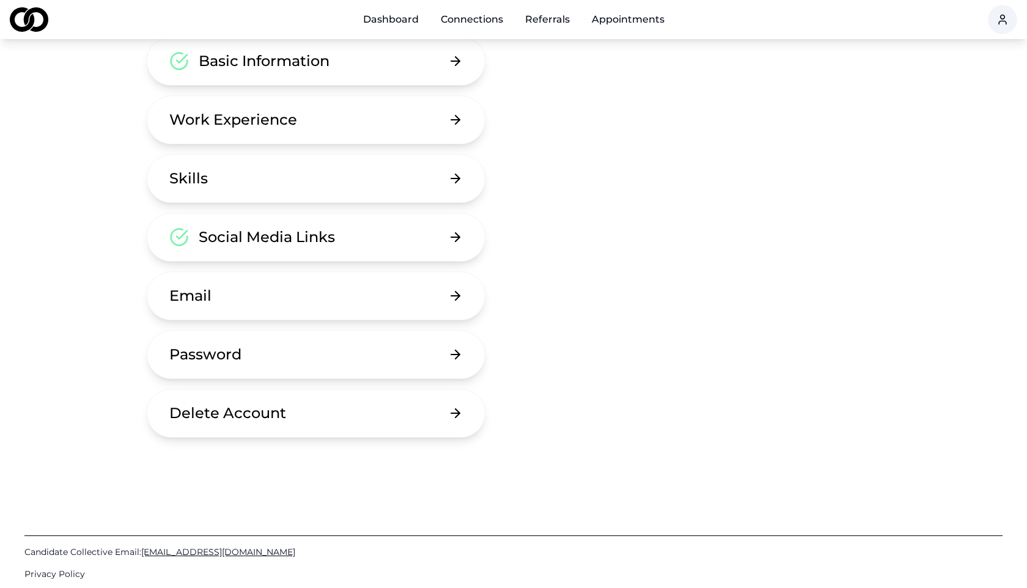
click at [231, 358] on div "Password" at bounding box center [205, 355] width 72 height 20
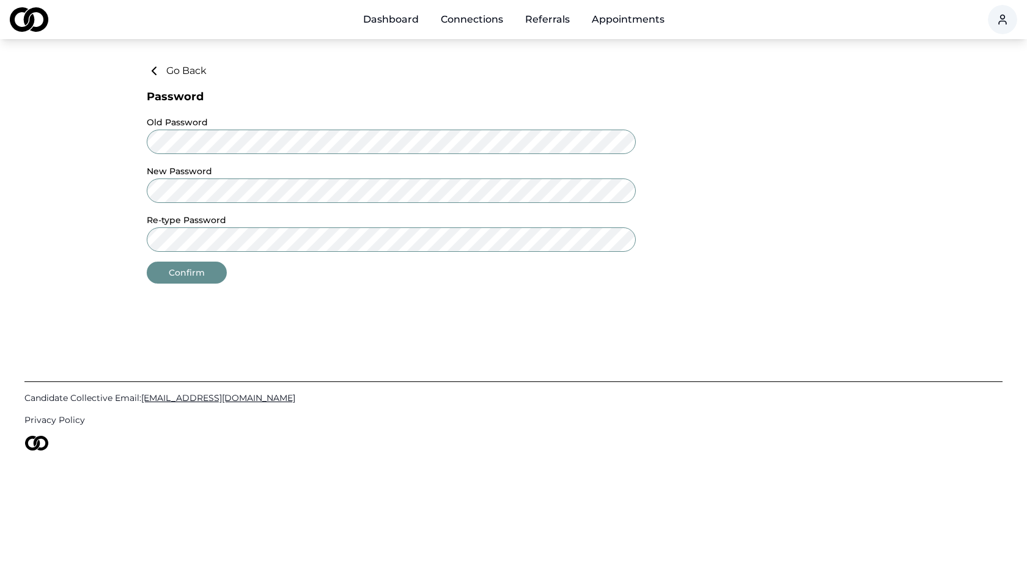
click at [159, 78] on div "Go Back Password Old Password New Password Re-type Password Confirm" at bounding box center [514, 174] width 734 height 220
click at [159, 73] on icon at bounding box center [154, 71] width 15 height 15
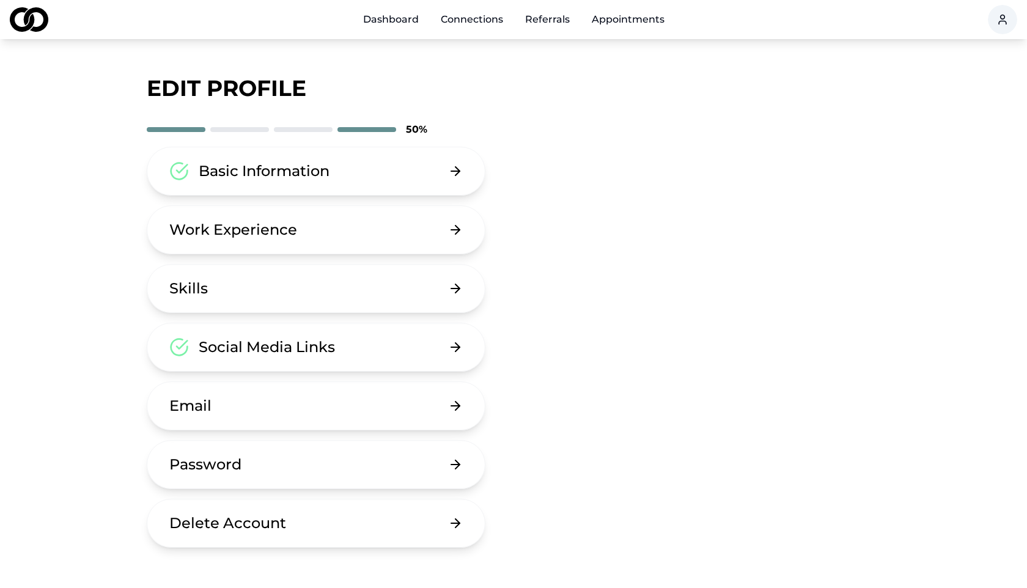
click at [270, 233] on div "Work Experience" at bounding box center [233, 230] width 128 height 20
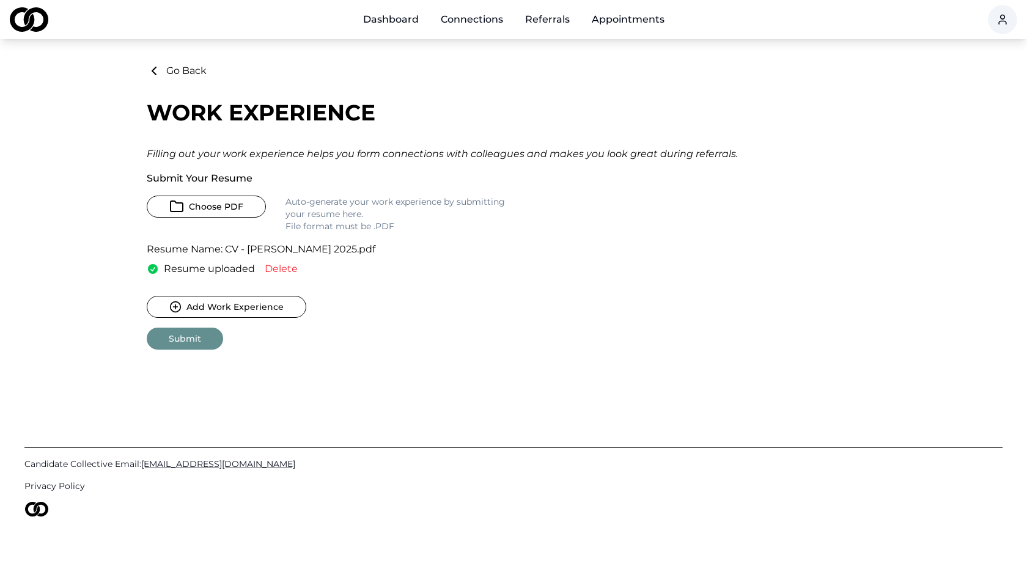
click at [489, 20] on link "Connections" at bounding box center [472, 19] width 82 height 24
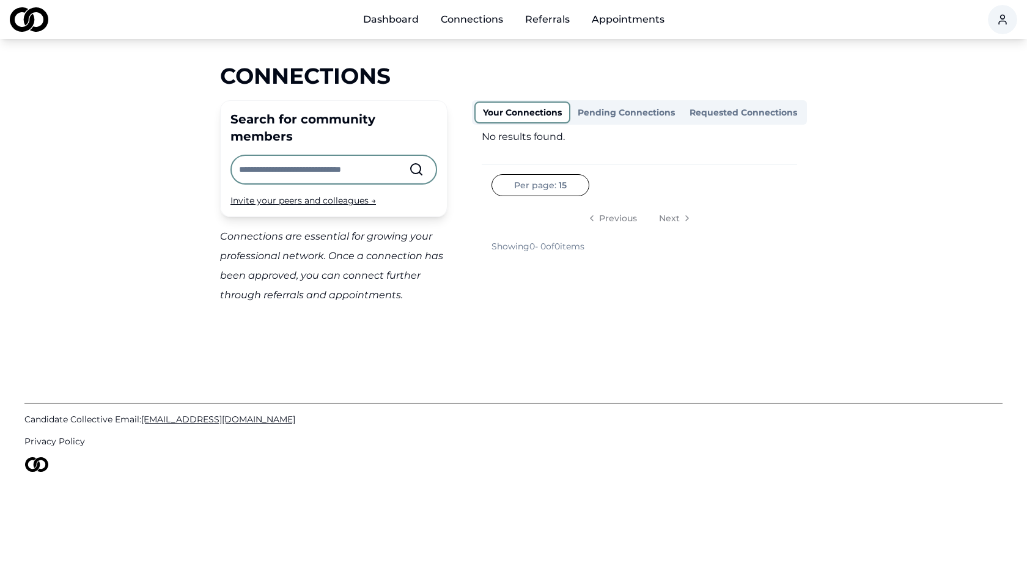
click at [629, 111] on button "Pending Connections" at bounding box center [627, 113] width 112 height 20
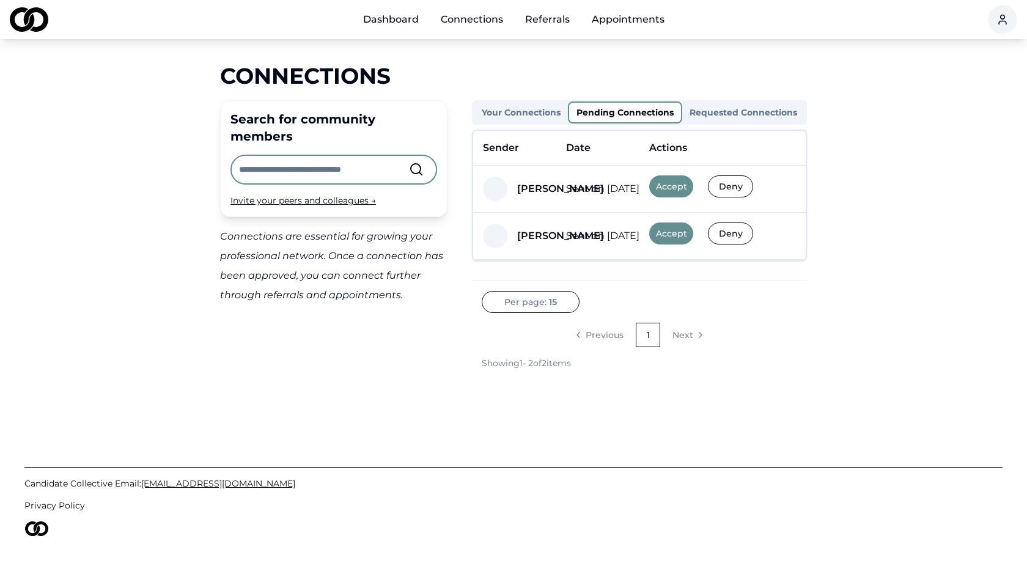
click at [676, 189] on button "Accept" at bounding box center [671, 187] width 44 height 22
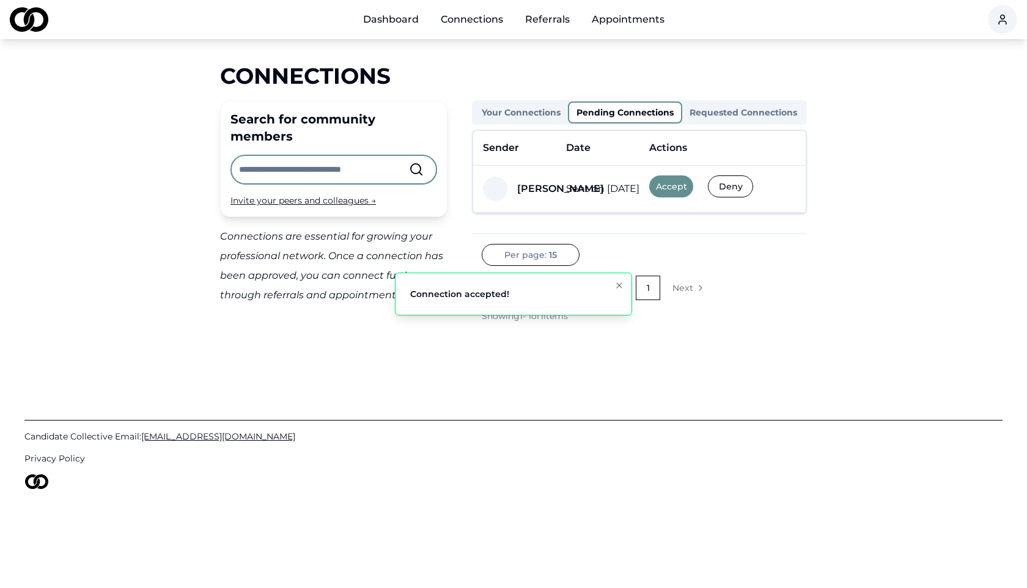
click at [676, 189] on button "Accept" at bounding box center [671, 187] width 44 height 22
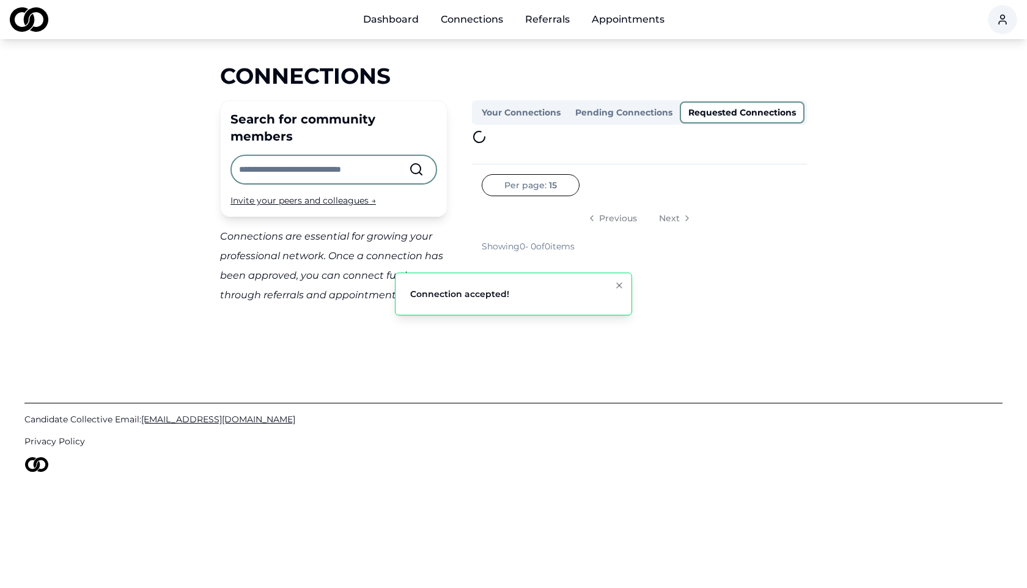
click at [732, 111] on button "Requested Connections" at bounding box center [742, 113] width 125 height 22
click at [625, 117] on button "Pending Connections" at bounding box center [625, 113] width 114 height 22
click at [527, 115] on button "Your Connections" at bounding box center [522, 113] width 94 height 20
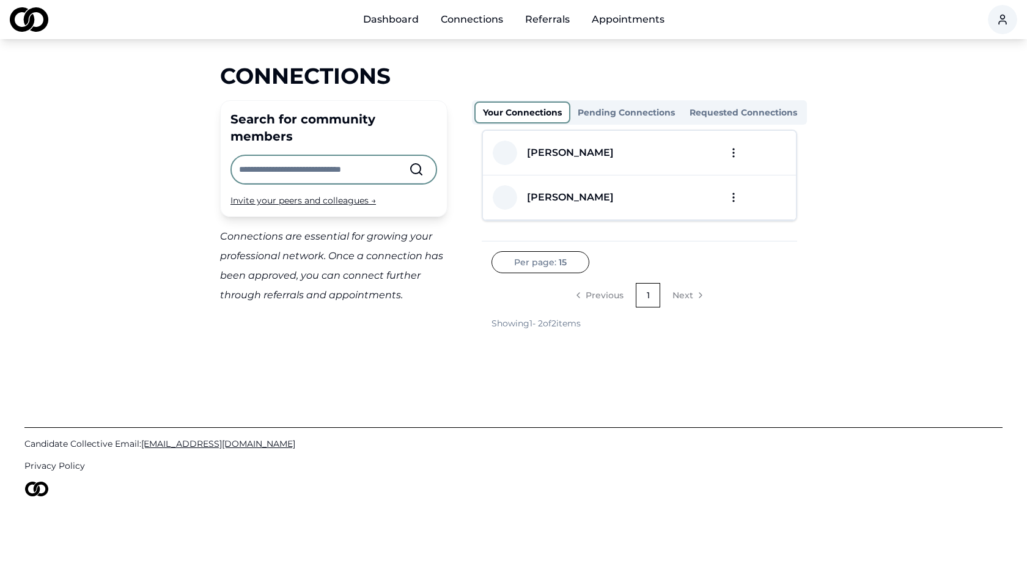
click at [566, 149] on div "[PERSON_NAME]" at bounding box center [570, 153] width 87 height 15
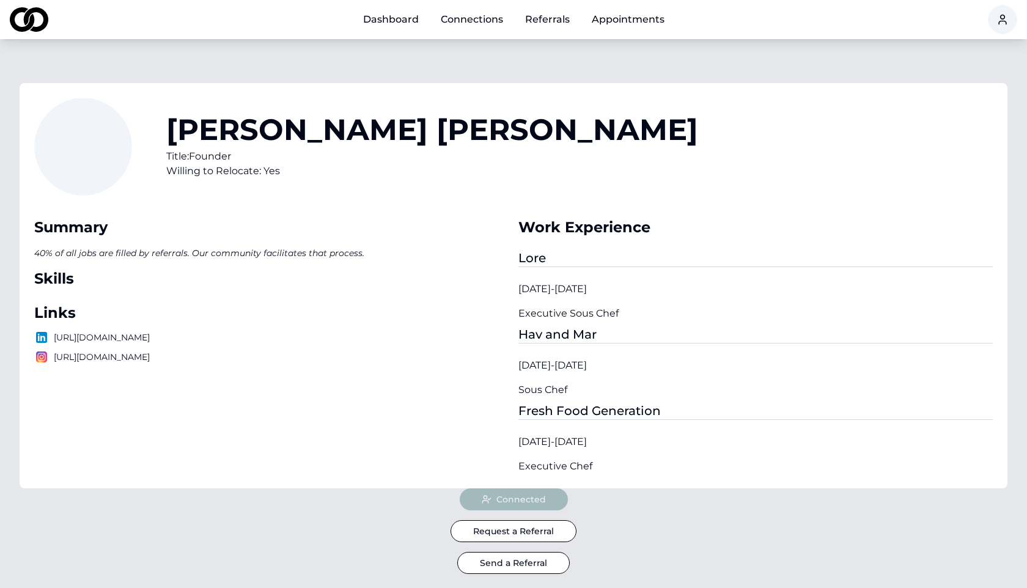
click at [384, 14] on link "Dashboard" at bounding box center [390, 19] width 75 height 24
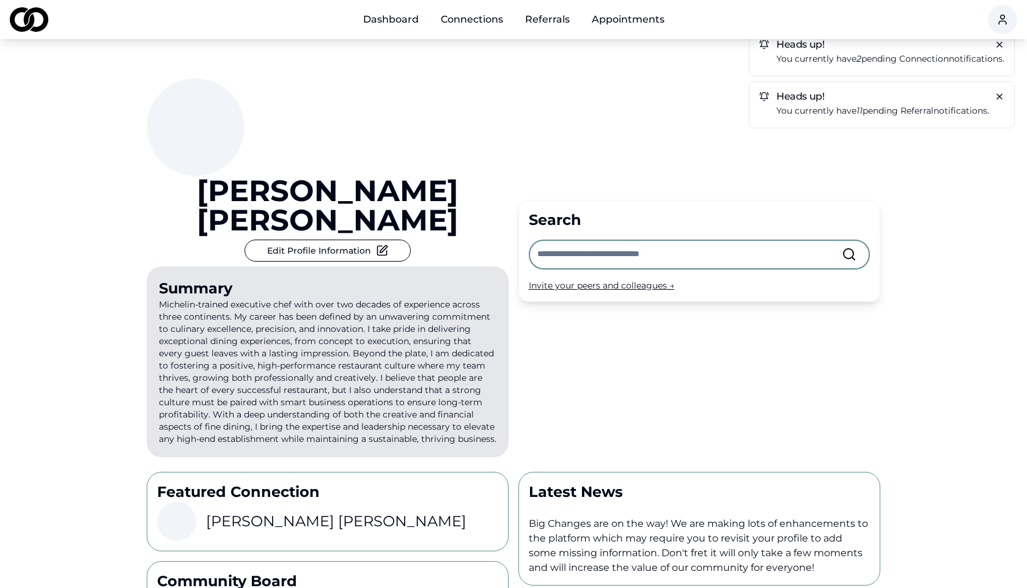
click at [901, 109] on span "referral" at bounding box center [917, 110] width 33 height 11
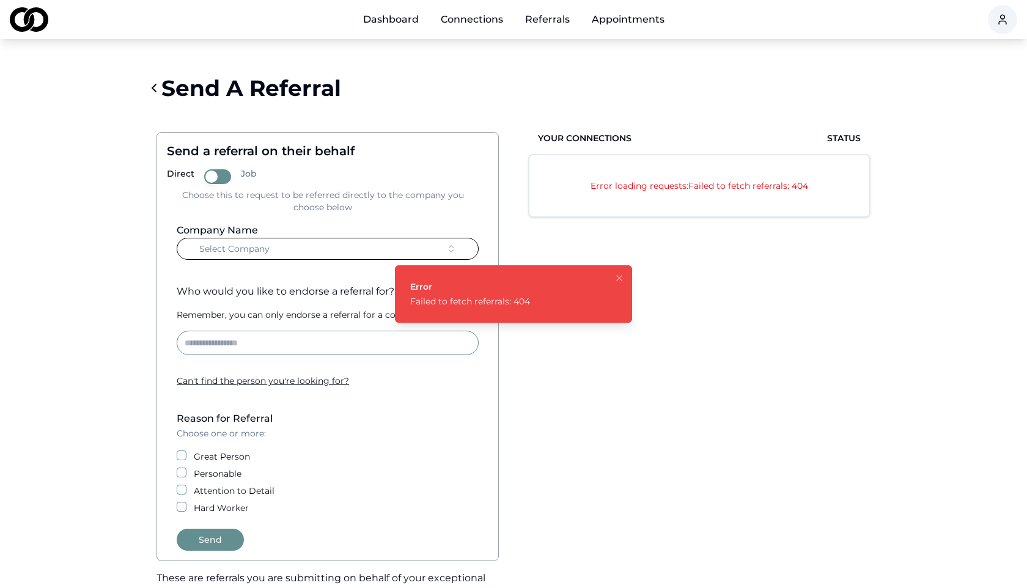
click at [618, 279] on icon "Notifications (F8)" at bounding box center [619, 278] width 5 height 5
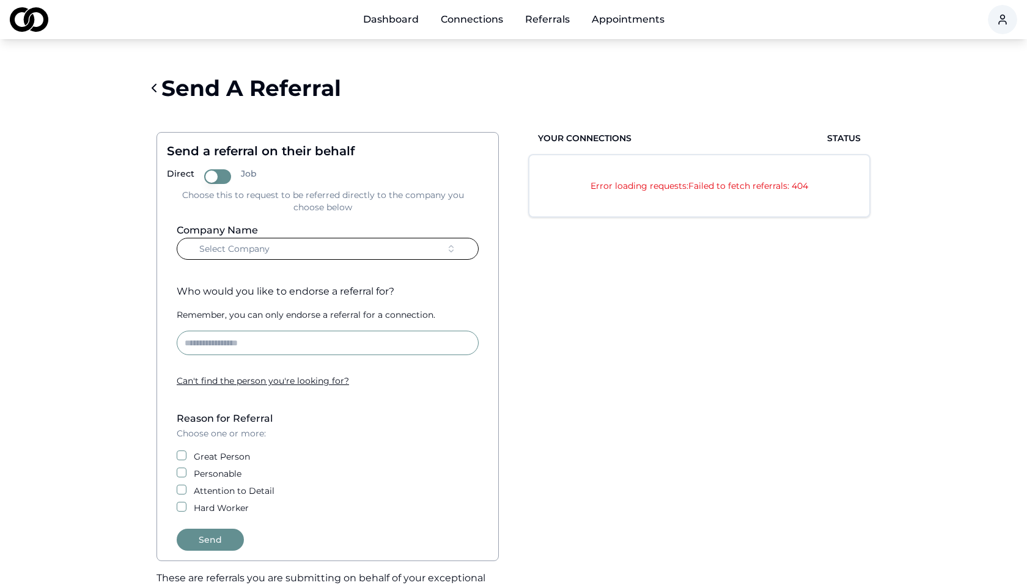
click at [555, 135] on span "Your Connections" at bounding box center [585, 138] width 94 height 12
click at [1007, 20] on html "Dashboard Connections Referrals Appointments Send A Referral Send a referral on…" at bounding box center [513, 294] width 1027 height 588
click at [621, 77] on html "Dashboard Connections Referrals Appointments Send A Referral Send a referral on…" at bounding box center [513, 294] width 1027 height 588
click at [387, 20] on link "Dashboard" at bounding box center [390, 19] width 75 height 24
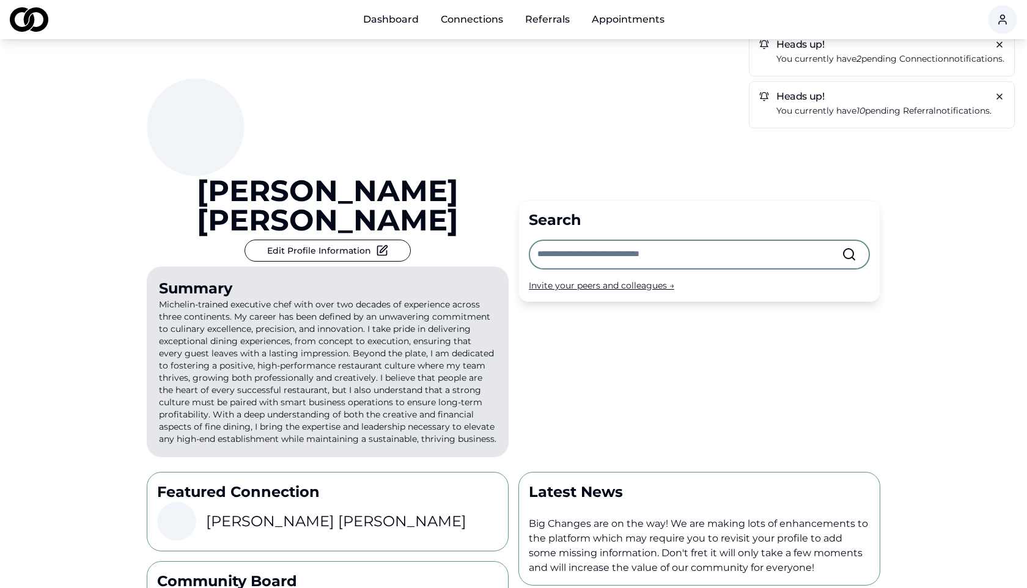
click at [580, 248] on input "text" at bounding box center [690, 254] width 305 height 27
type input "**********"
click at [564, 347] on div "**********" at bounding box center [514, 250] width 734 height 423
